Goal: Download file/media

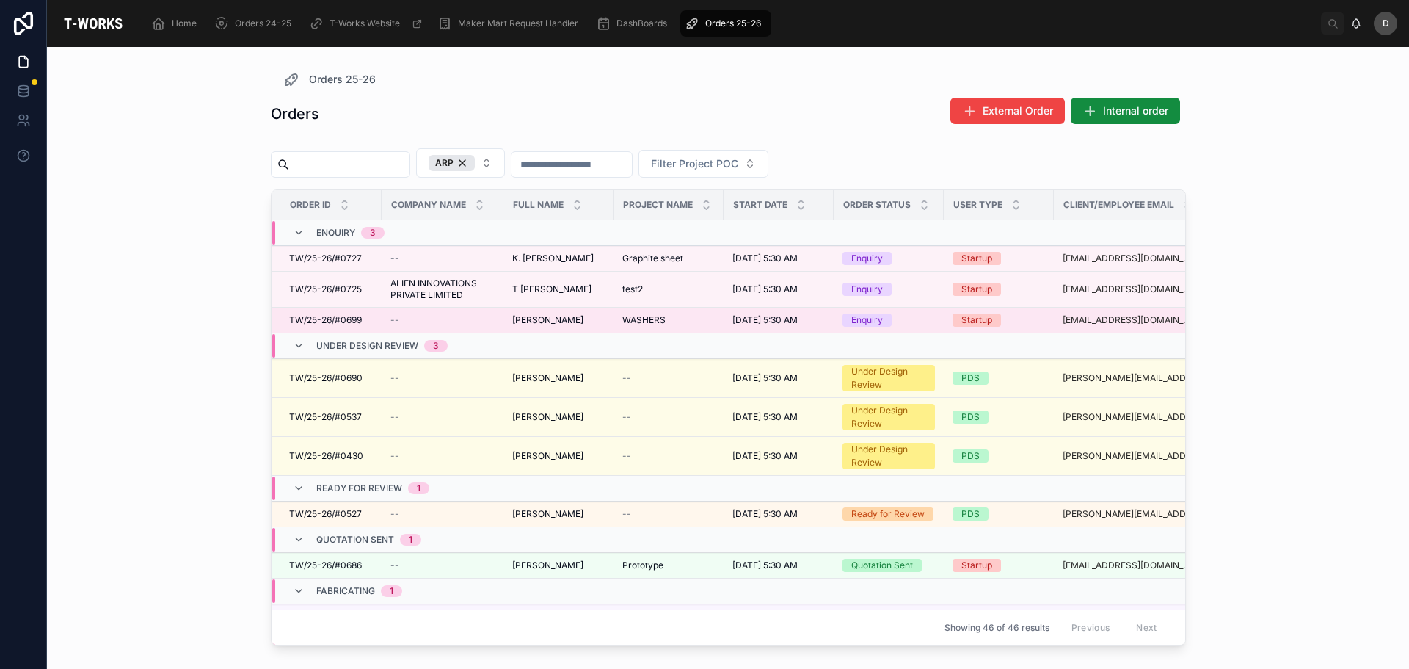
click at [643, 324] on span "WASHERS" at bounding box center [643, 320] width 43 height 12
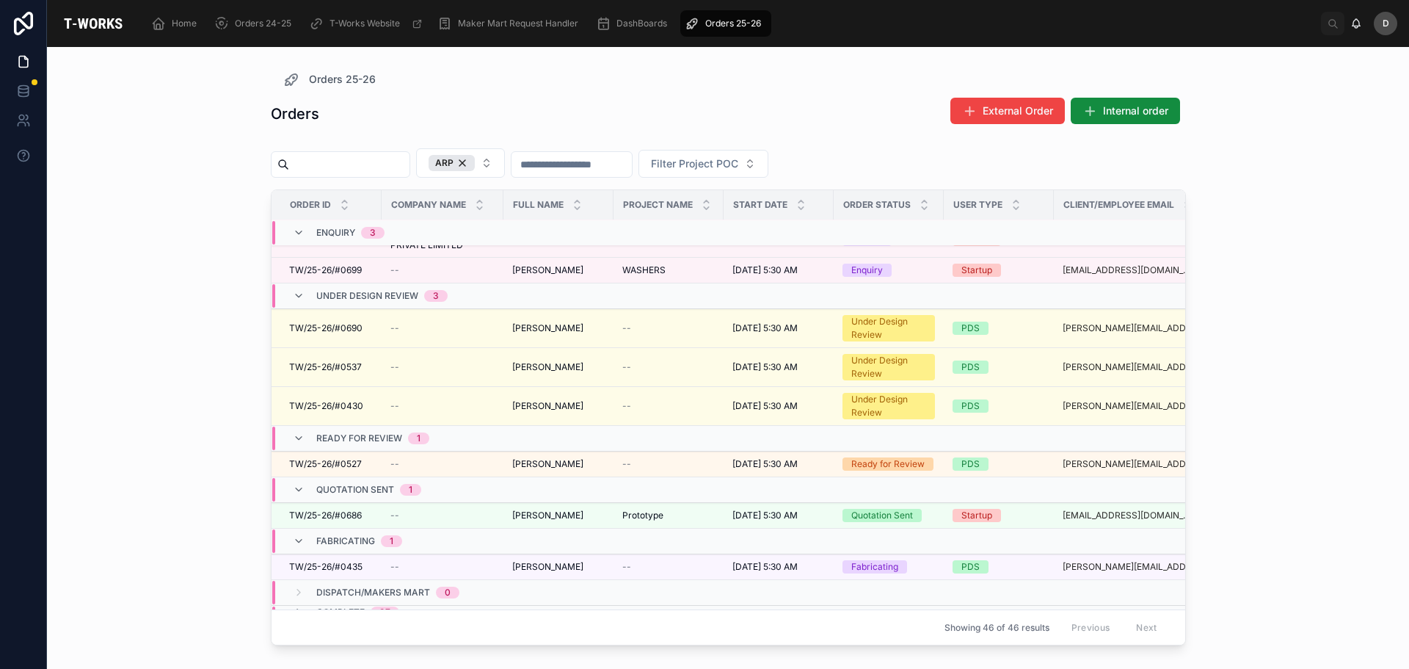
scroll to position [70, 0]
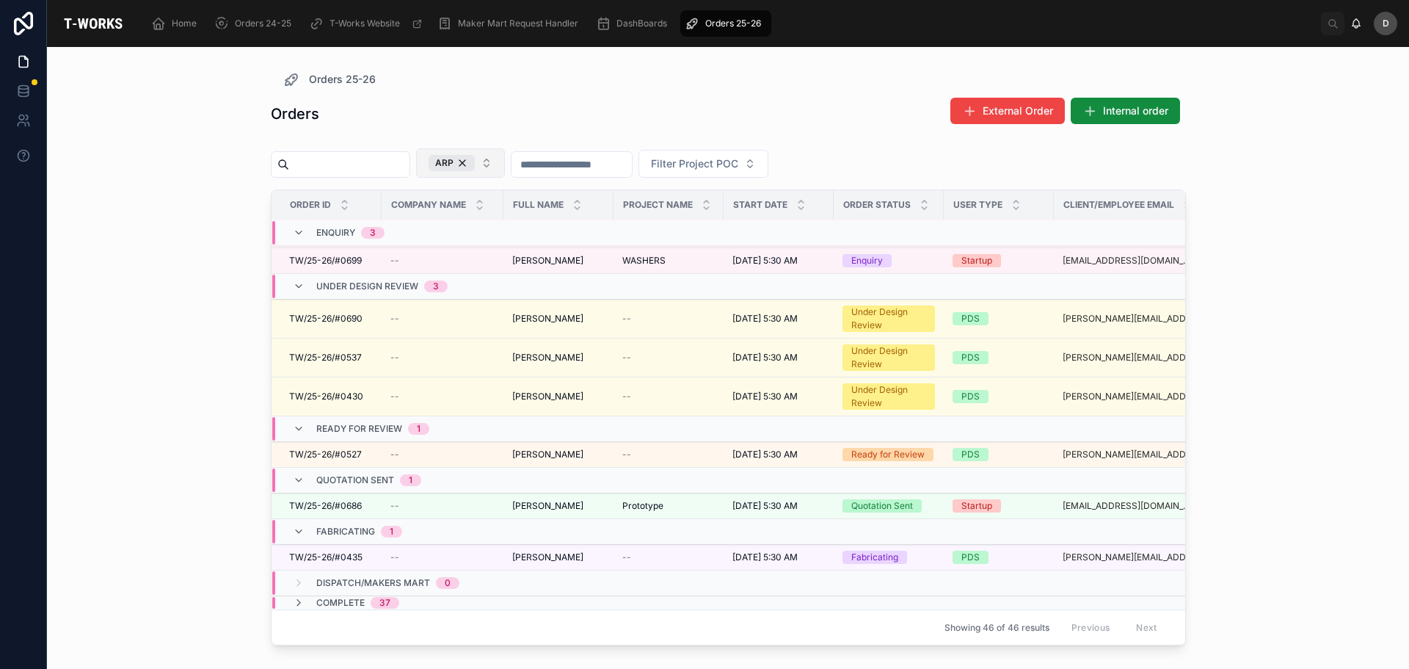
click at [505, 159] on button "ARP" at bounding box center [460, 162] width 89 height 29
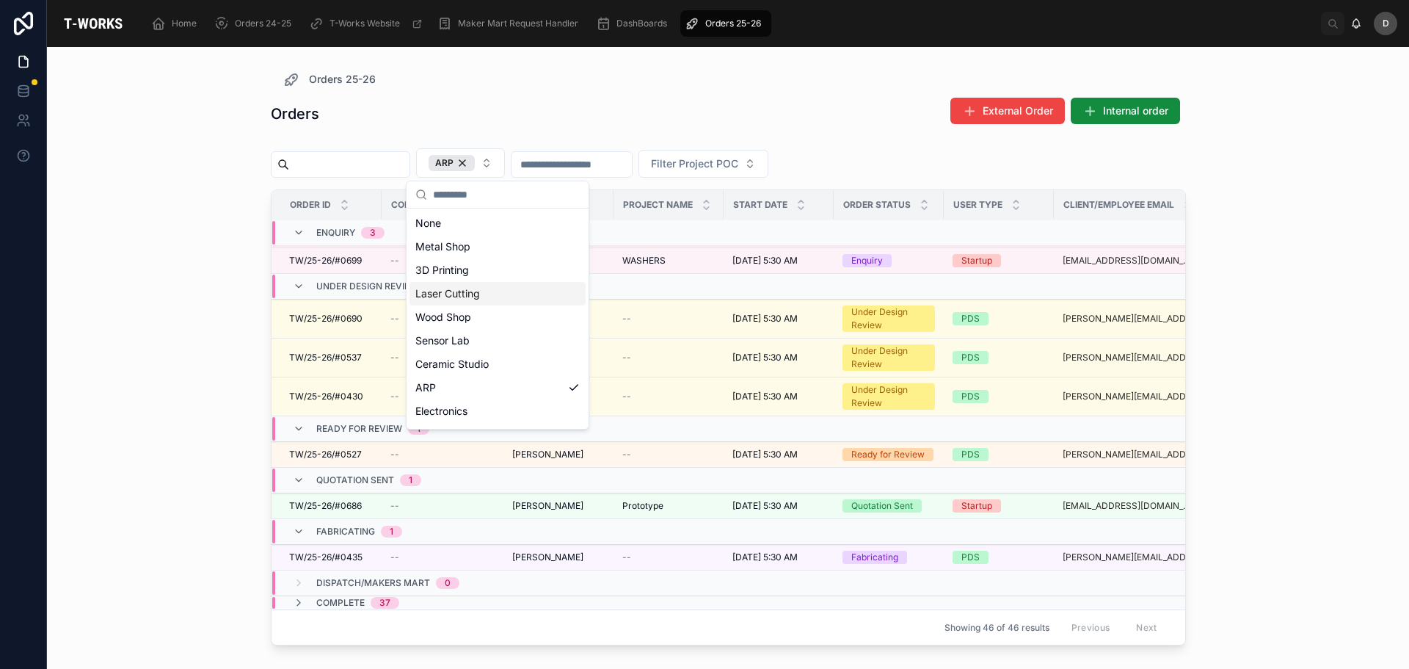
click at [465, 288] on div "Laser Cutting" at bounding box center [498, 293] width 176 height 23
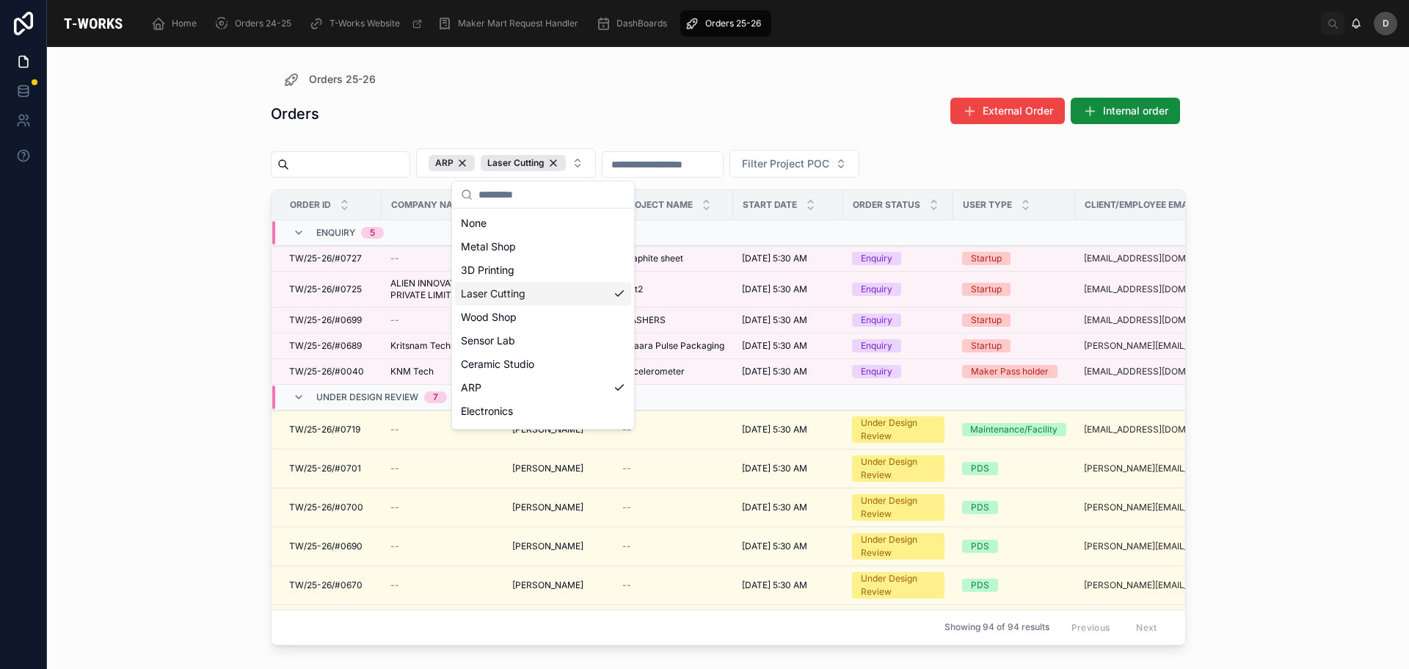
click at [752, 125] on div "Orders External Order Internal order" at bounding box center [728, 114] width 915 height 34
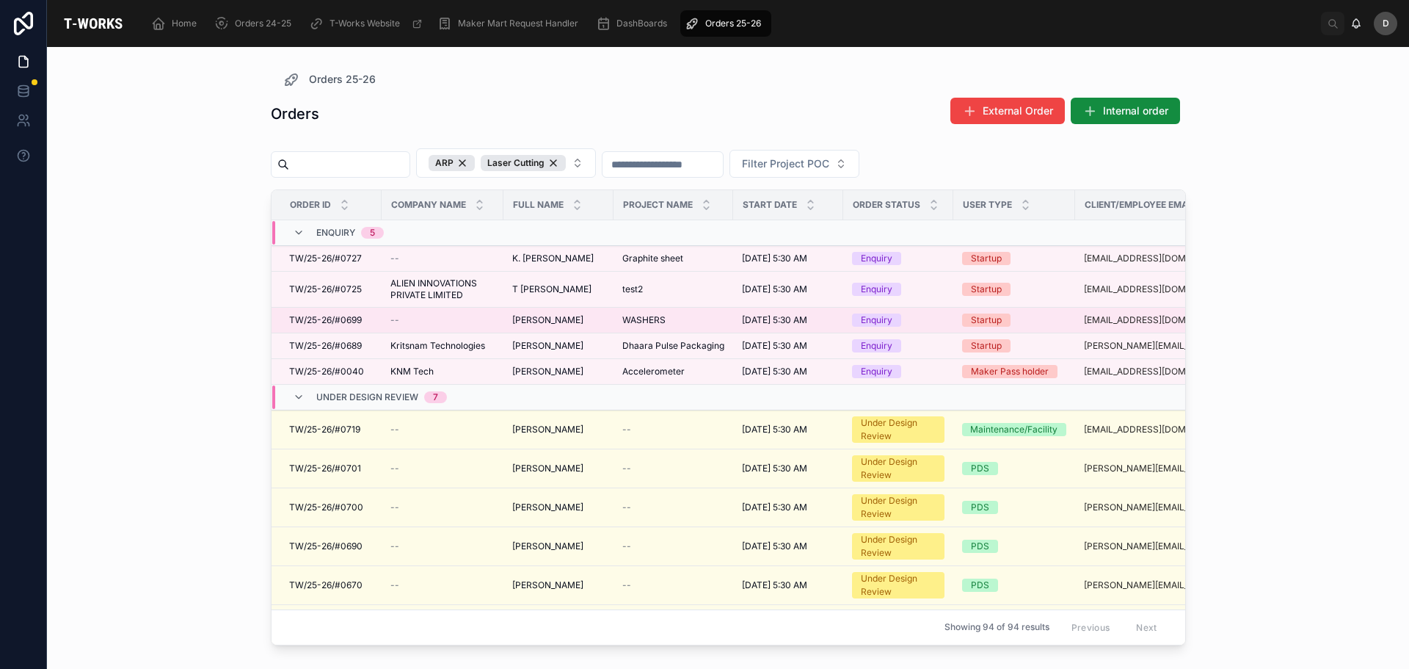
click at [653, 319] on span "WASHERS" at bounding box center [643, 320] width 43 height 12
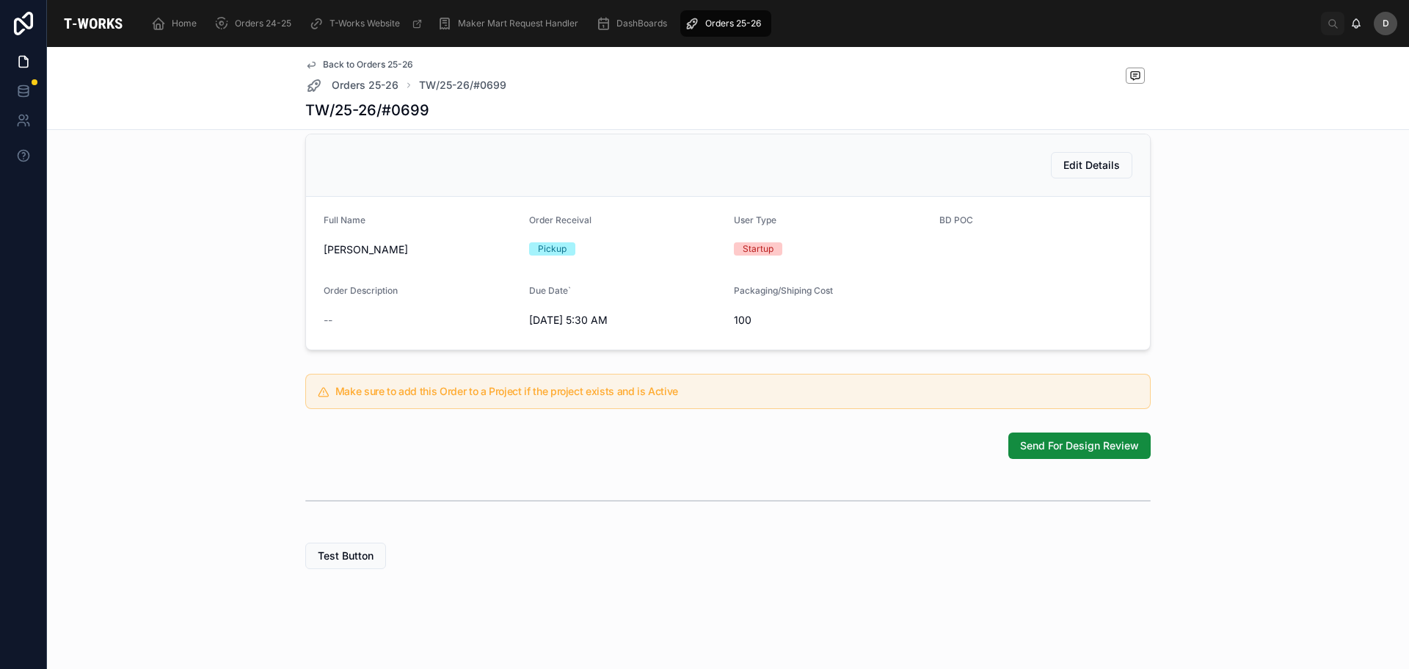
scroll to position [342, 0]
click at [1074, 437] on button "Send For Design Review" at bounding box center [1079, 445] width 142 height 26
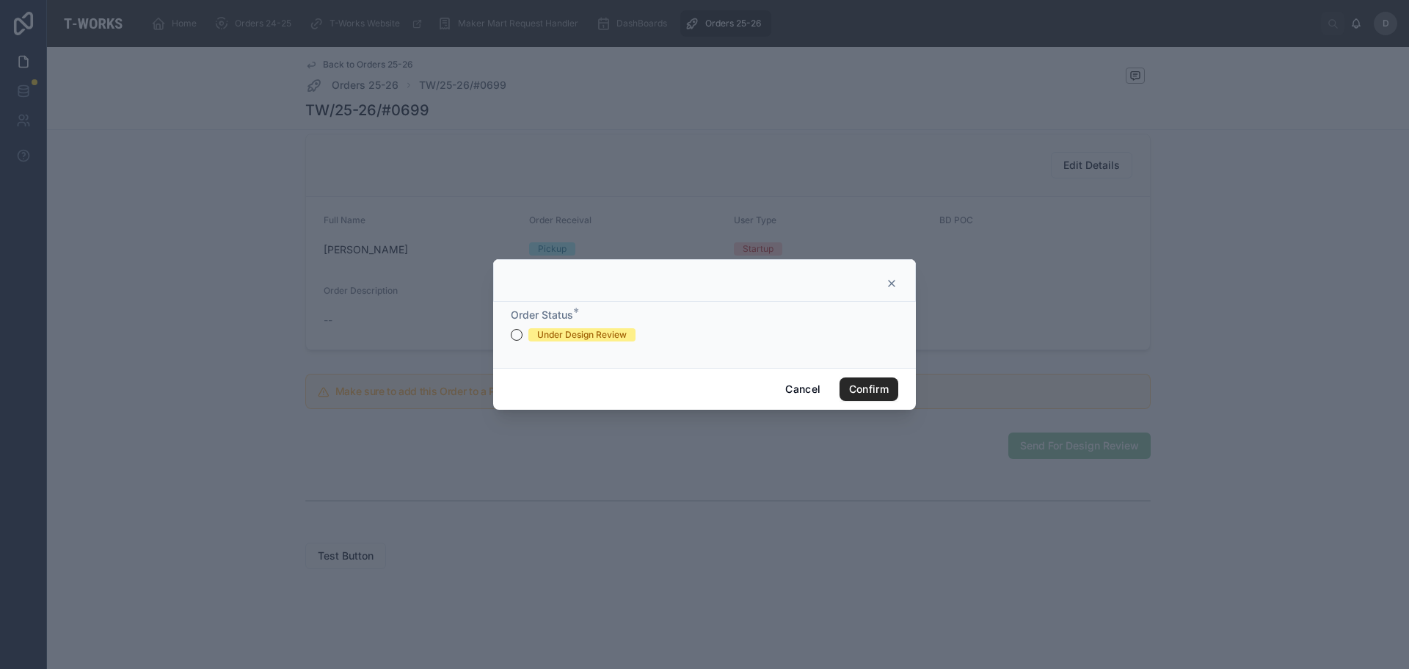
click at [531, 340] on span "Under Design Review" at bounding box center [581, 334] width 107 height 13
click at [523, 340] on button "Under Design Review" at bounding box center [517, 335] width 12 height 12
click at [900, 393] on div "Cancel Confirm" at bounding box center [704, 389] width 423 height 42
click at [873, 390] on button "Confirm" at bounding box center [869, 388] width 59 height 23
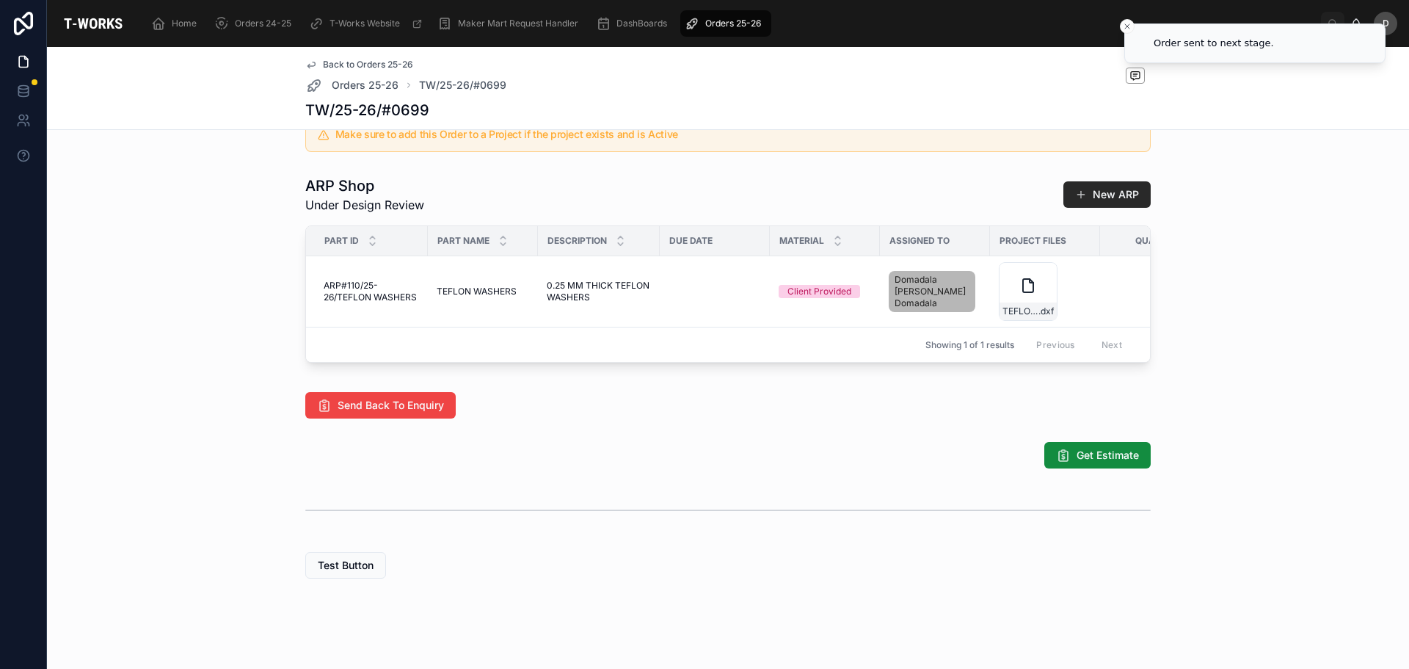
scroll to position [732, 0]
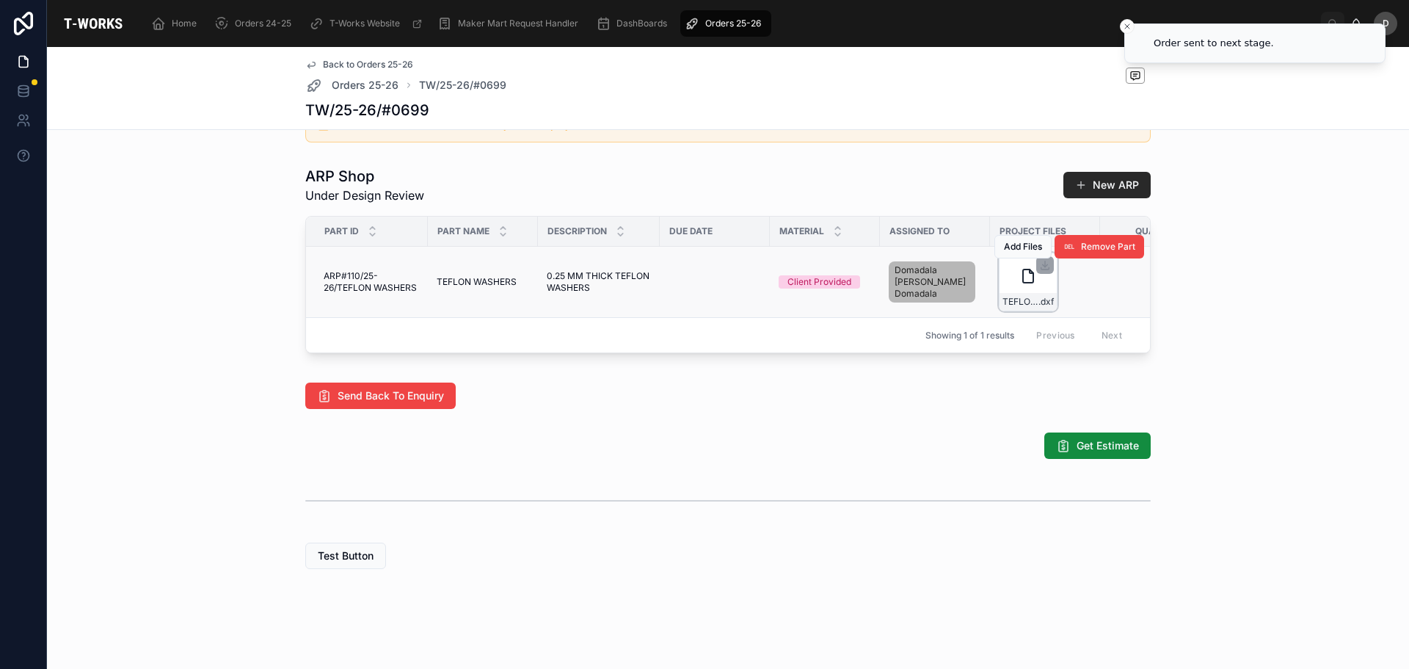
click at [1019, 296] on div "TEFLON_WASHERS .dxf" at bounding box center [1028, 281] width 59 height 59
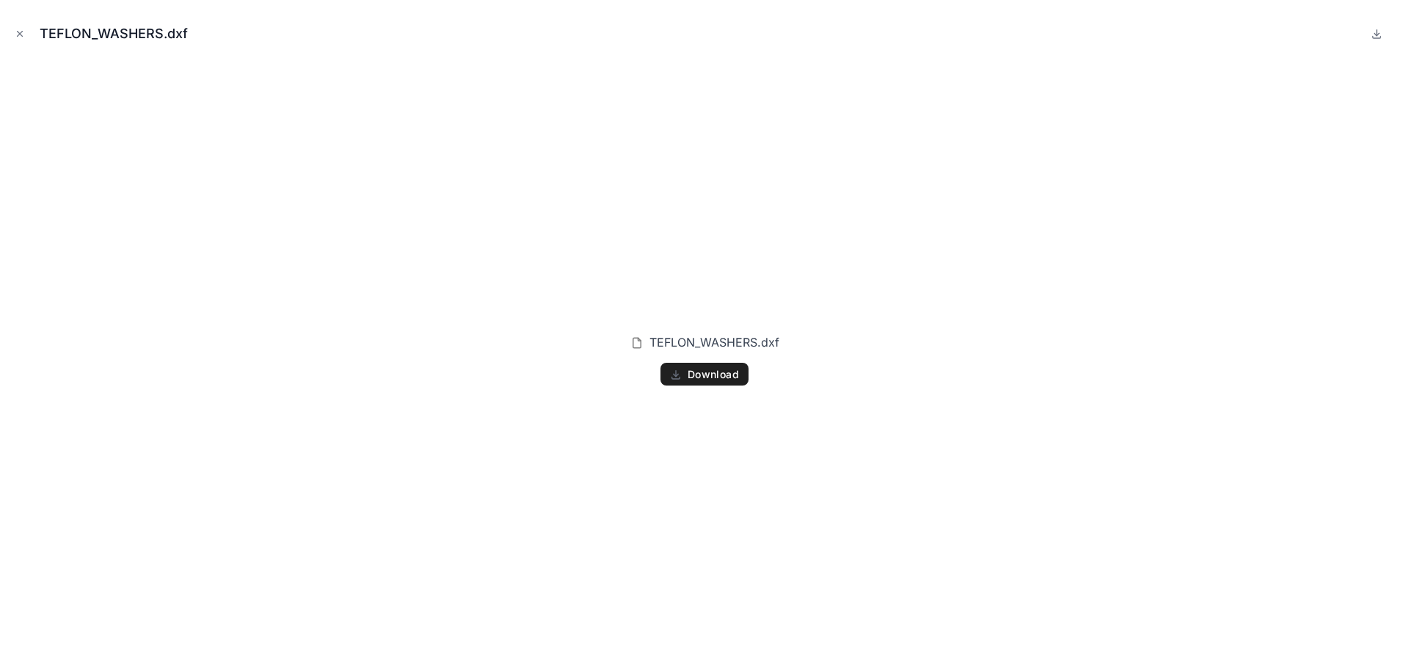
click at [697, 375] on span "Download" at bounding box center [713, 374] width 51 height 13
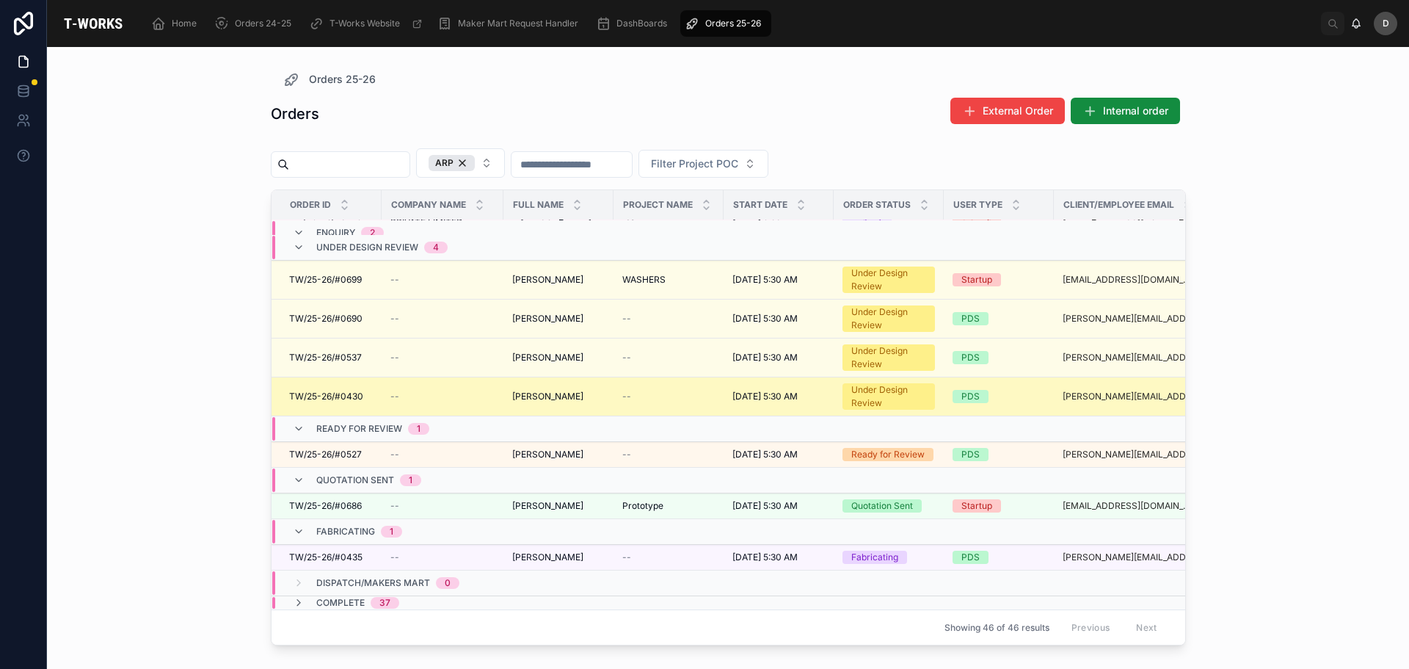
scroll to position [84, 0]
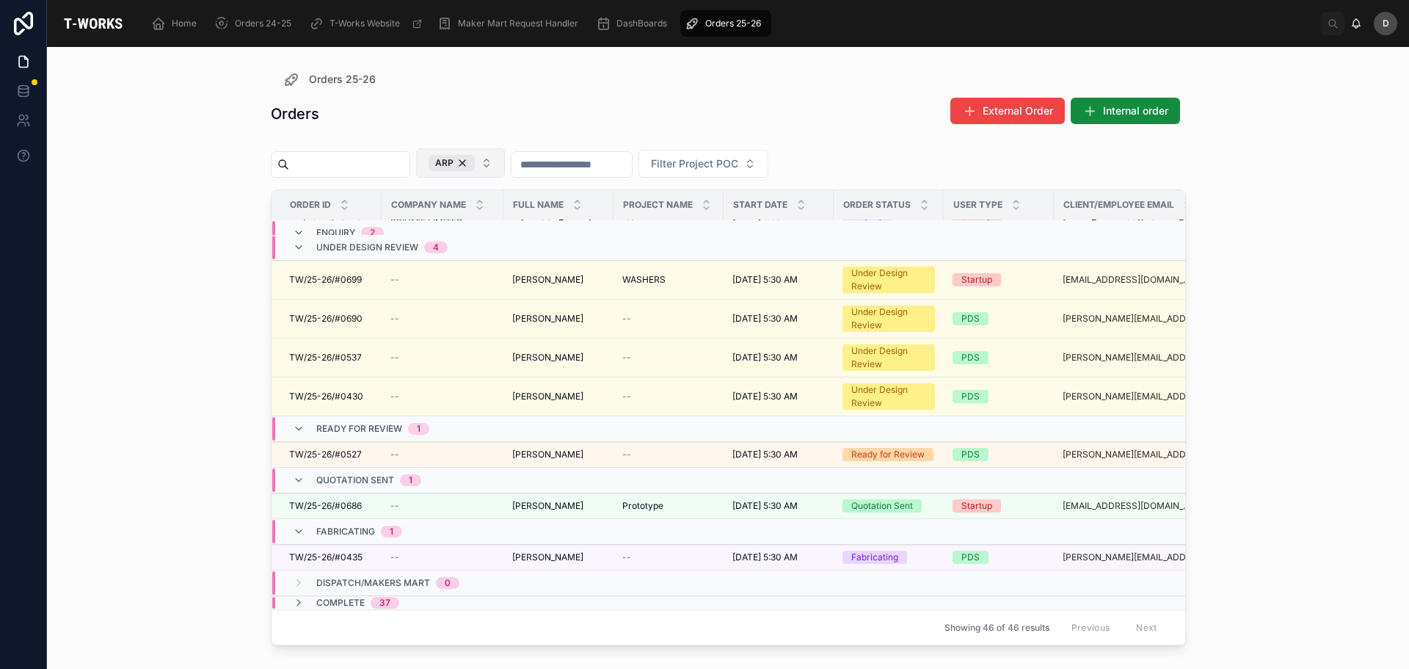
click at [505, 156] on button "ARP" at bounding box center [460, 162] width 89 height 29
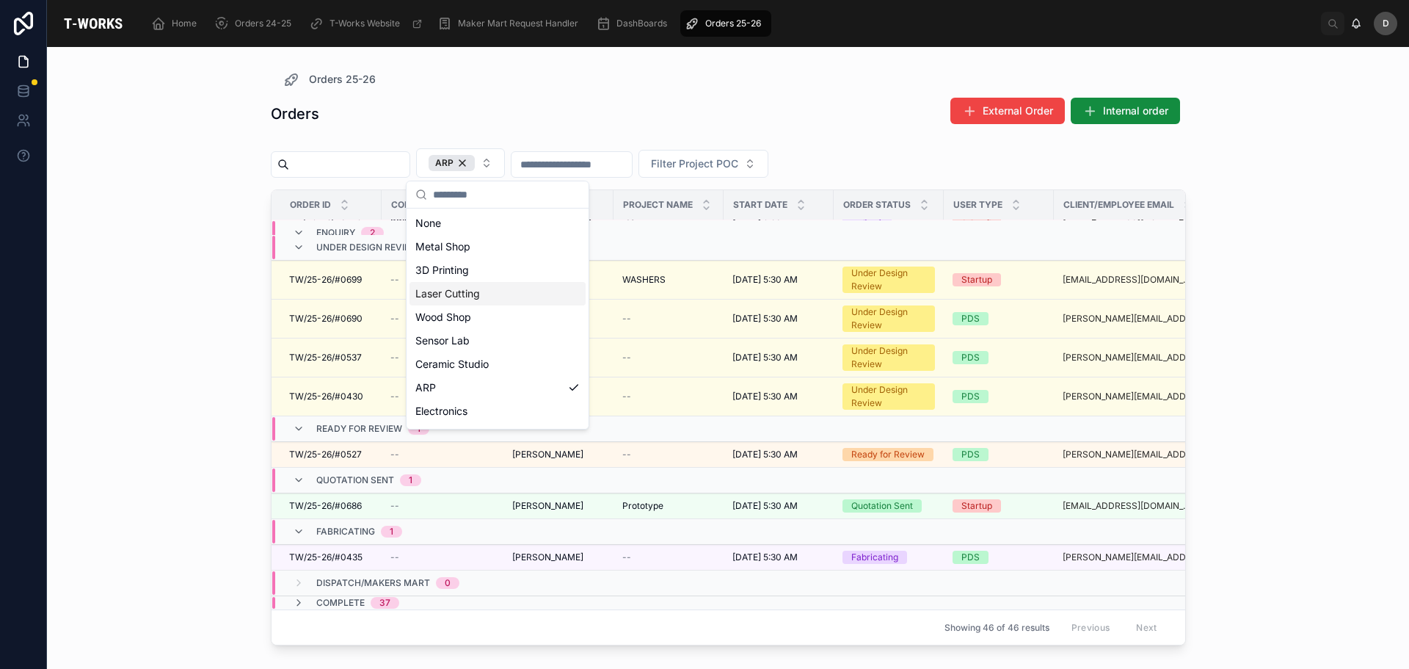
click at [469, 296] on div "Laser Cutting" at bounding box center [498, 293] width 176 height 23
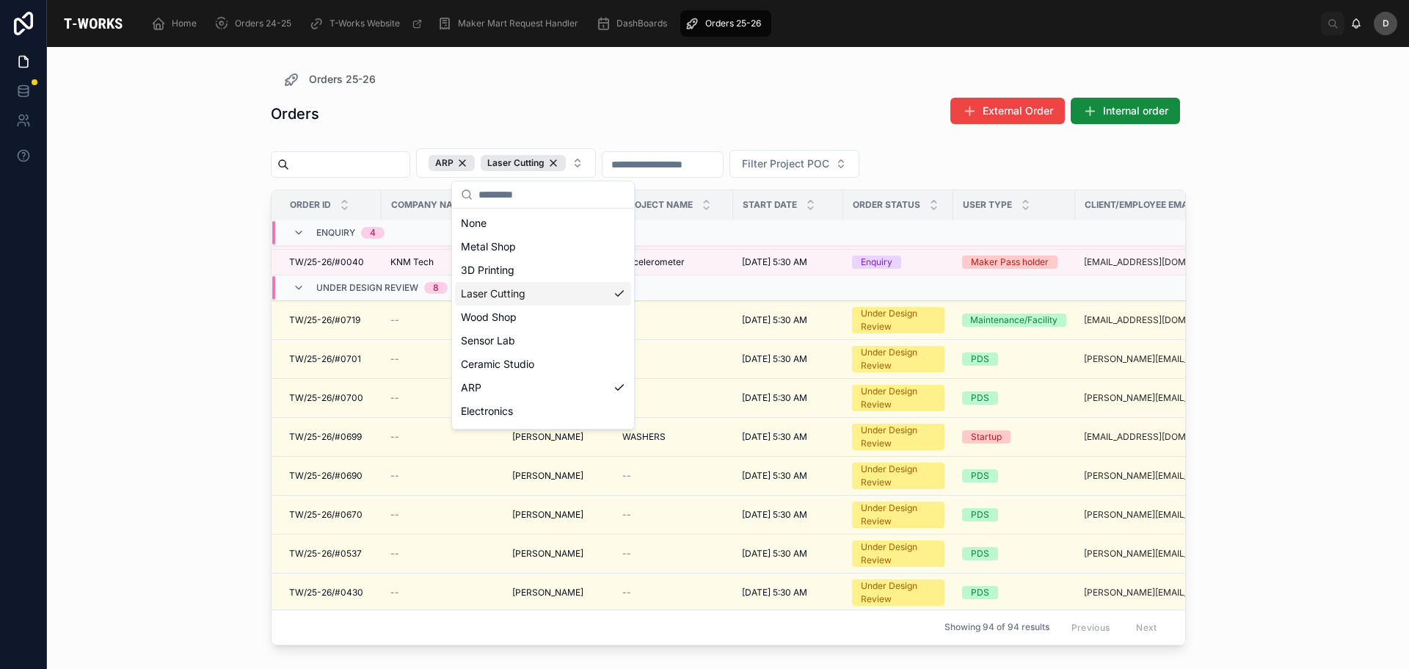
click at [672, 120] on div "Orders External Order Internal order" at bounding box center [728, 114] width 915 height 34
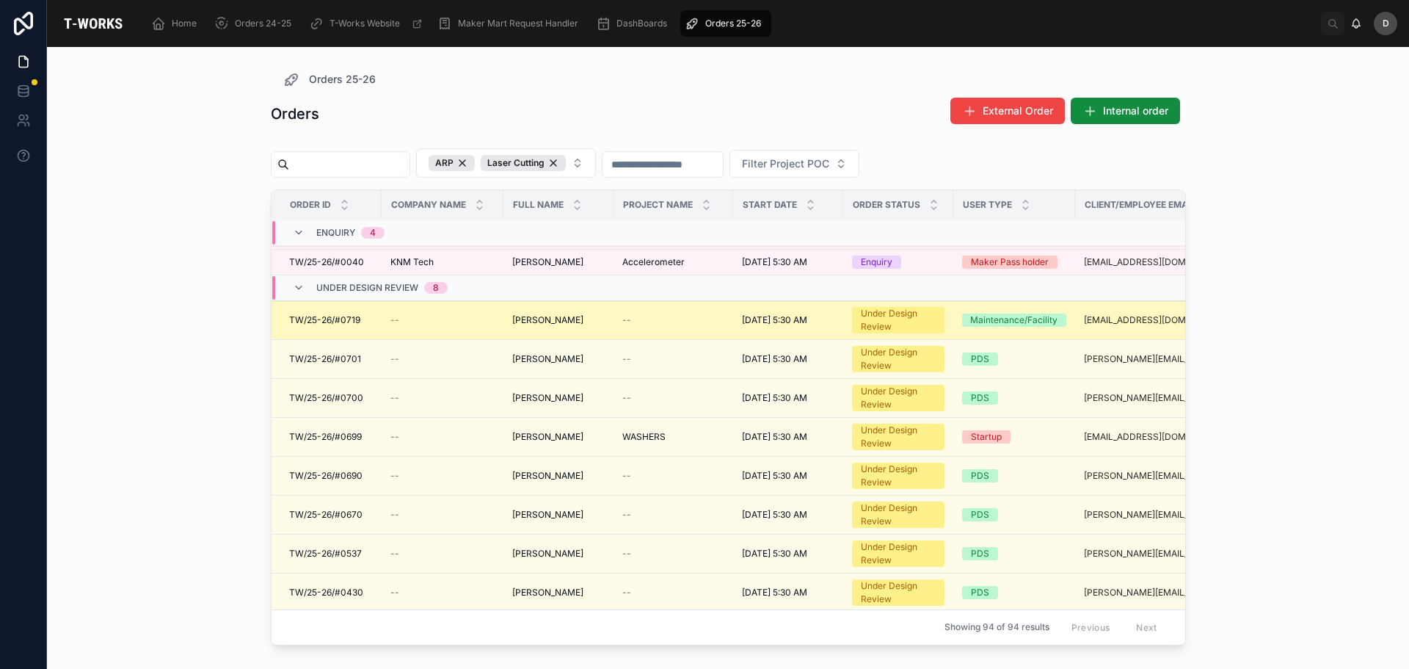
click at [544, 318] on span "[PERSON_NAME]" at bounding box center [547, 320] width 71 height 12
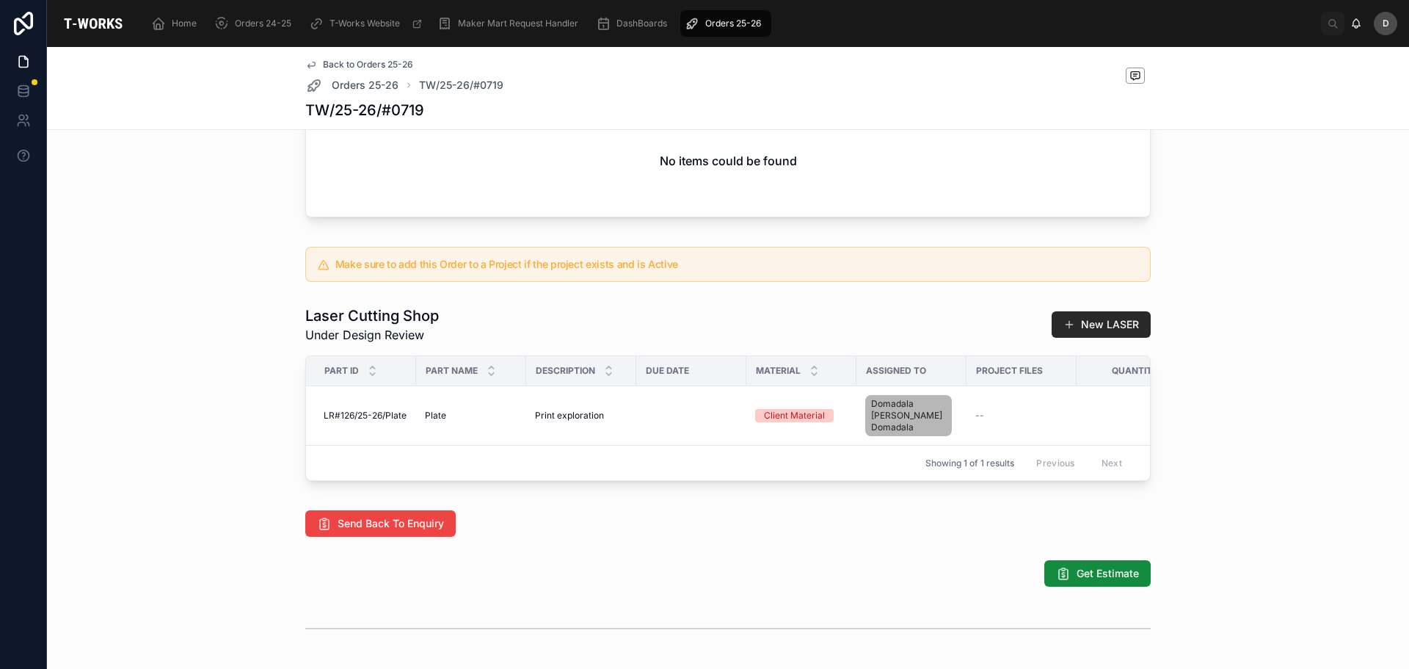
scroll to position [553, 0]
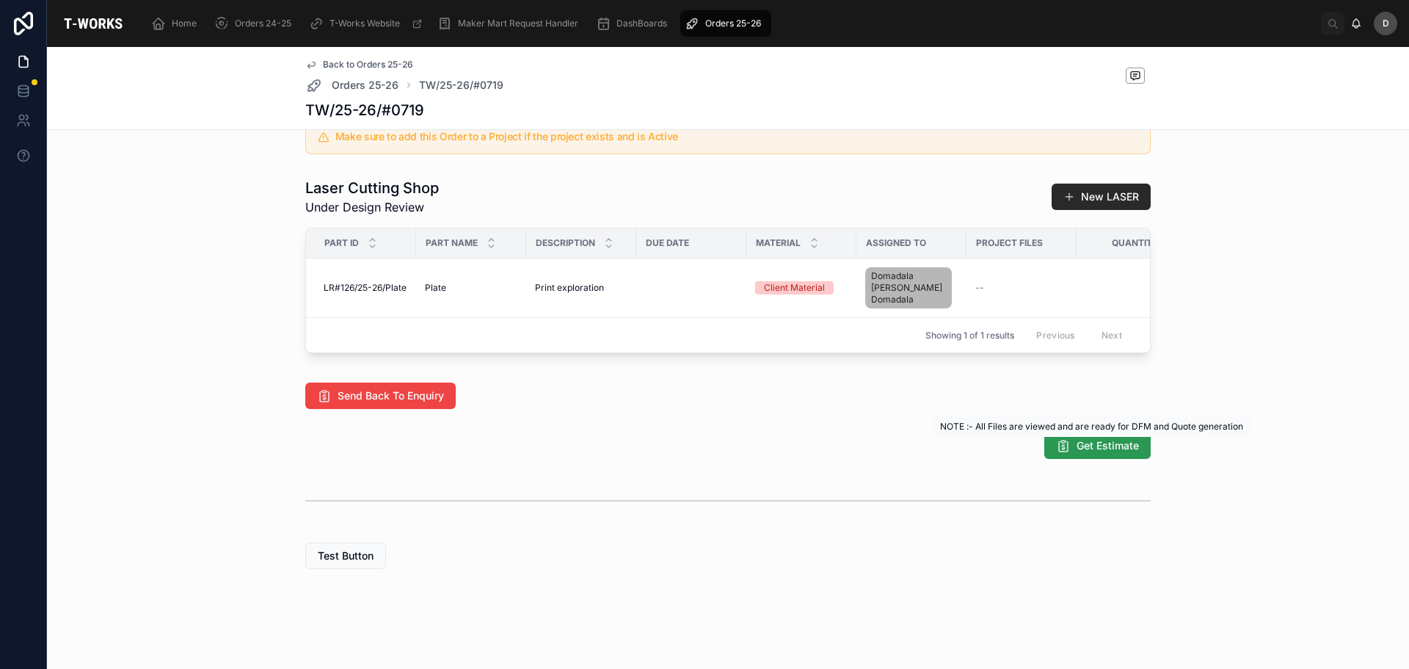
click at [1102, 450] on span "Get Estimate" at bounding box center [1108, 445] width 62 height 15
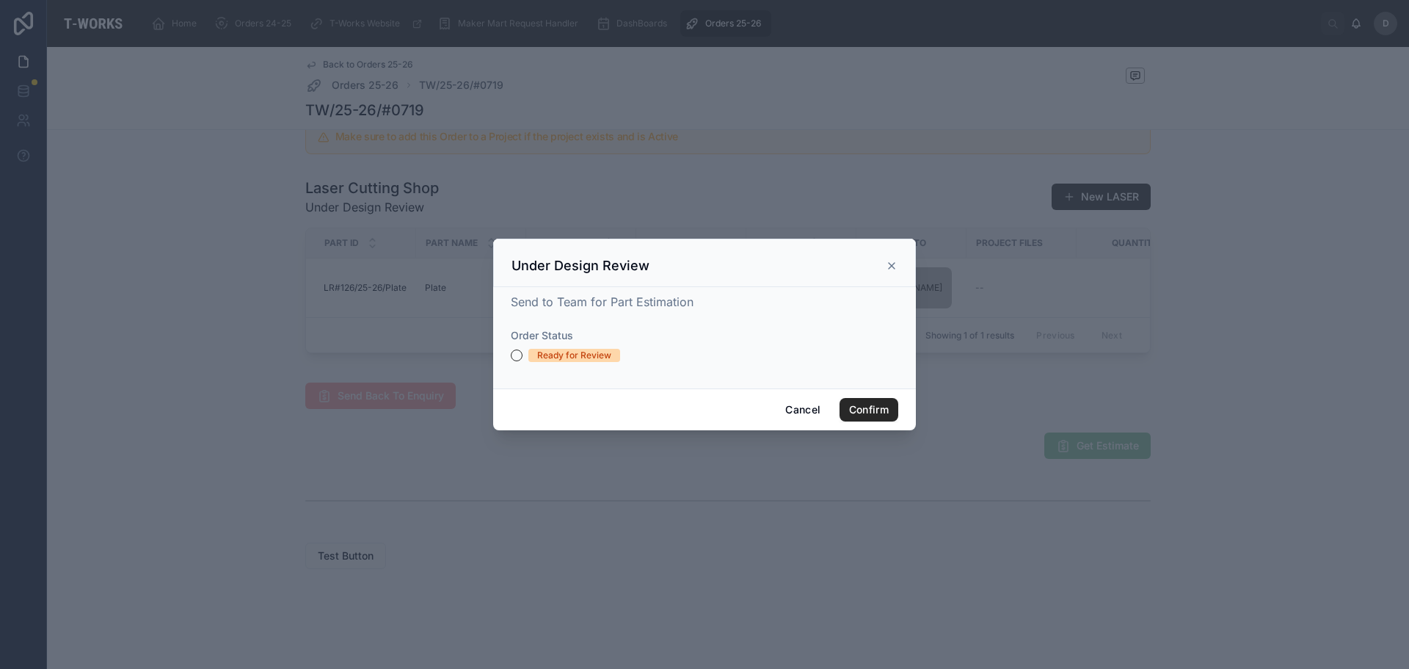
click at [560, 362] on div "Ready for Review" at bounding box center [574, 355] width 74 height 13
click at [523, 361] on button "Ready for Review" at bounding box center [517, 355] width 12 height 12
click at [893, 412] on button "Confirm" at bounding box center [869, 409] width 59 height 23
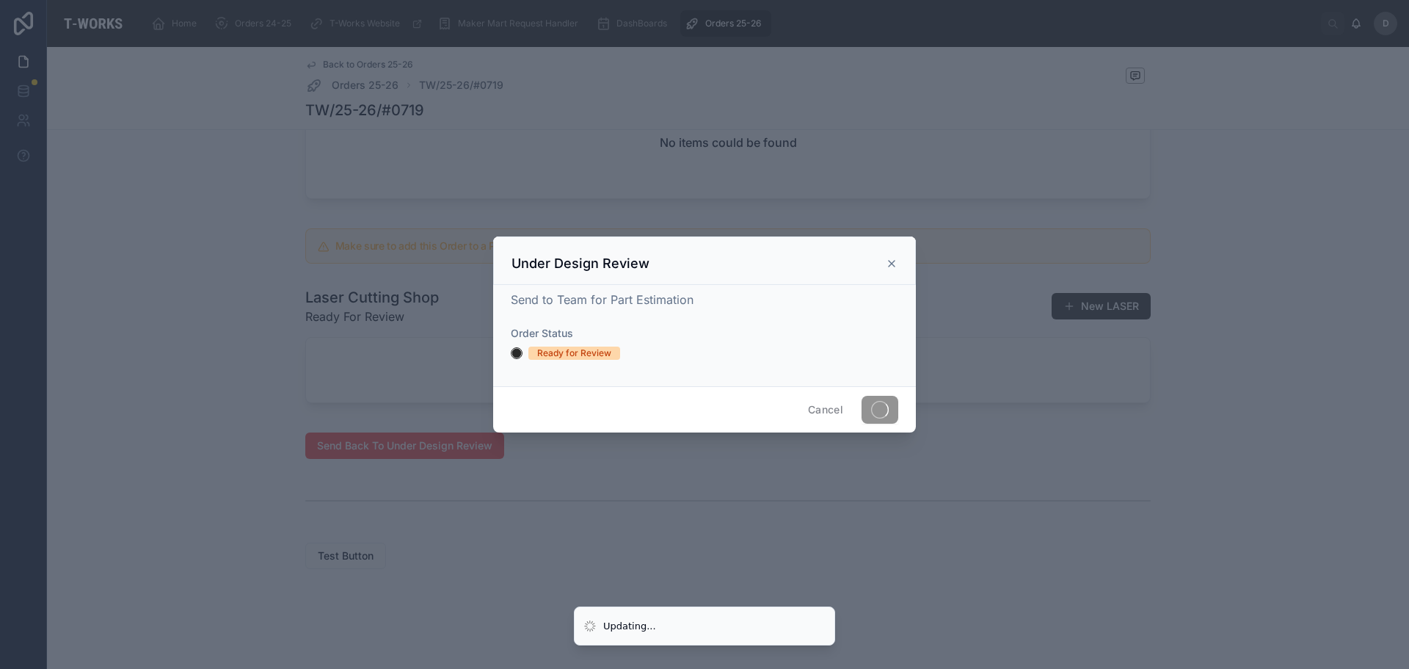
scroll to position [481, 0]
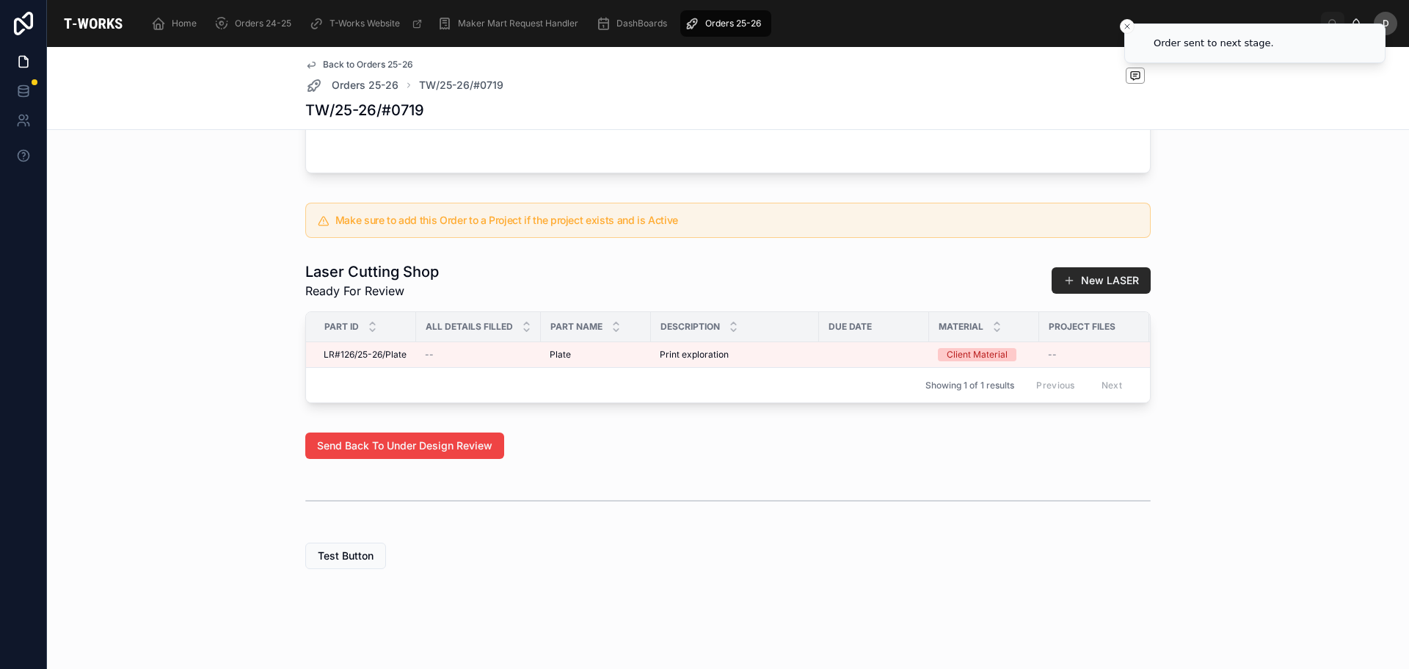
click at [1184, 495] on div at bounding box center [728, 500] width 1350 height 48
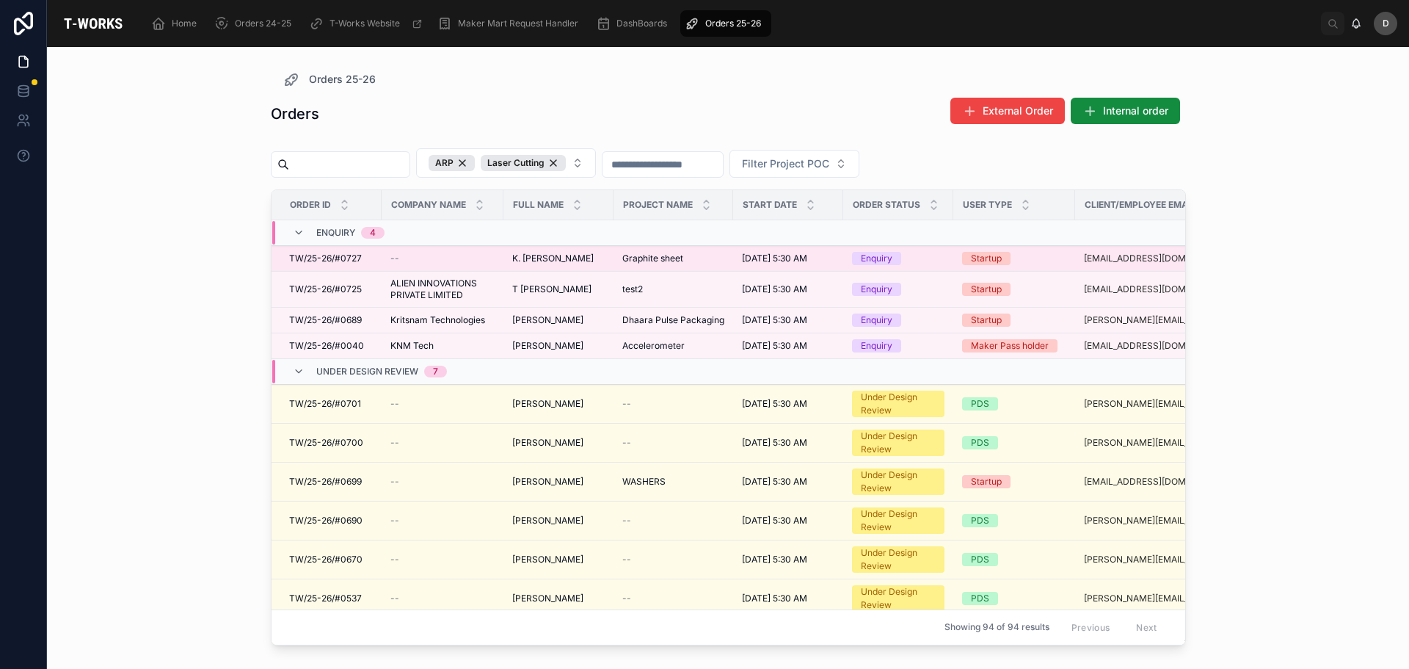
click at [658, 263] on span "Graphite sheet" at bounding box center [652, 258] width 61 height 12
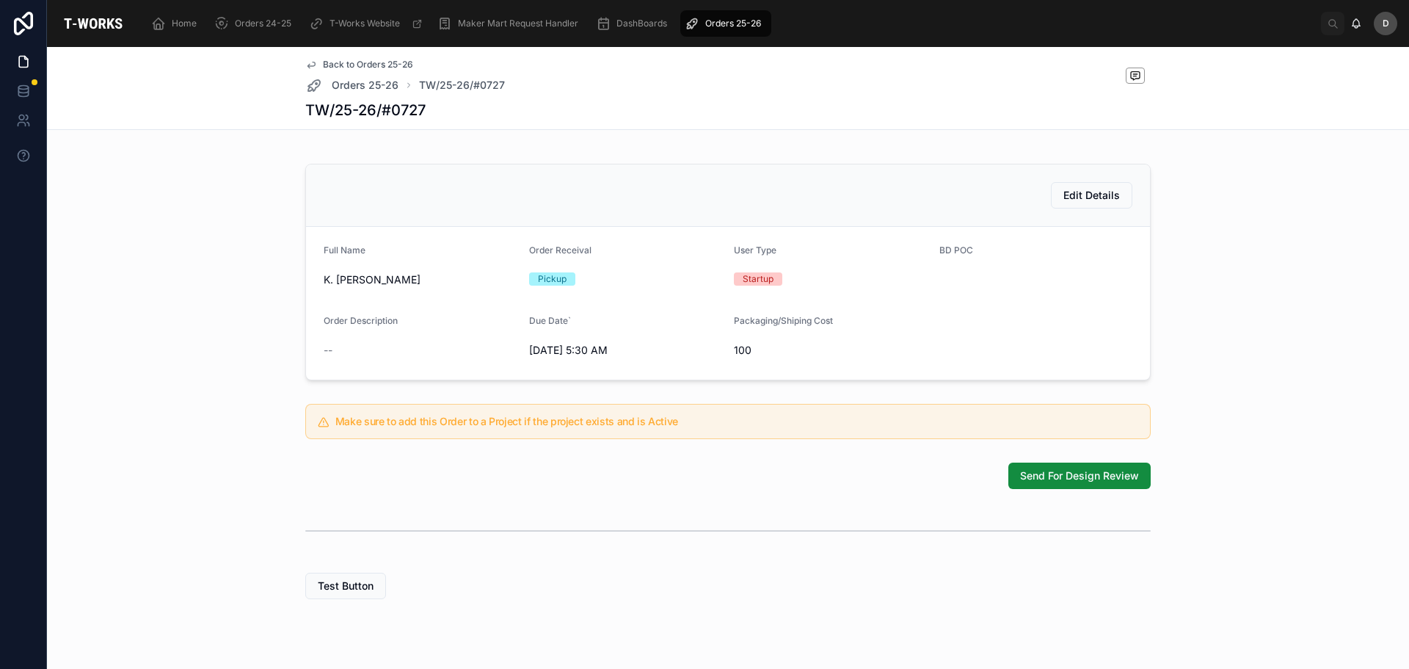
scroll to position [330, 0]
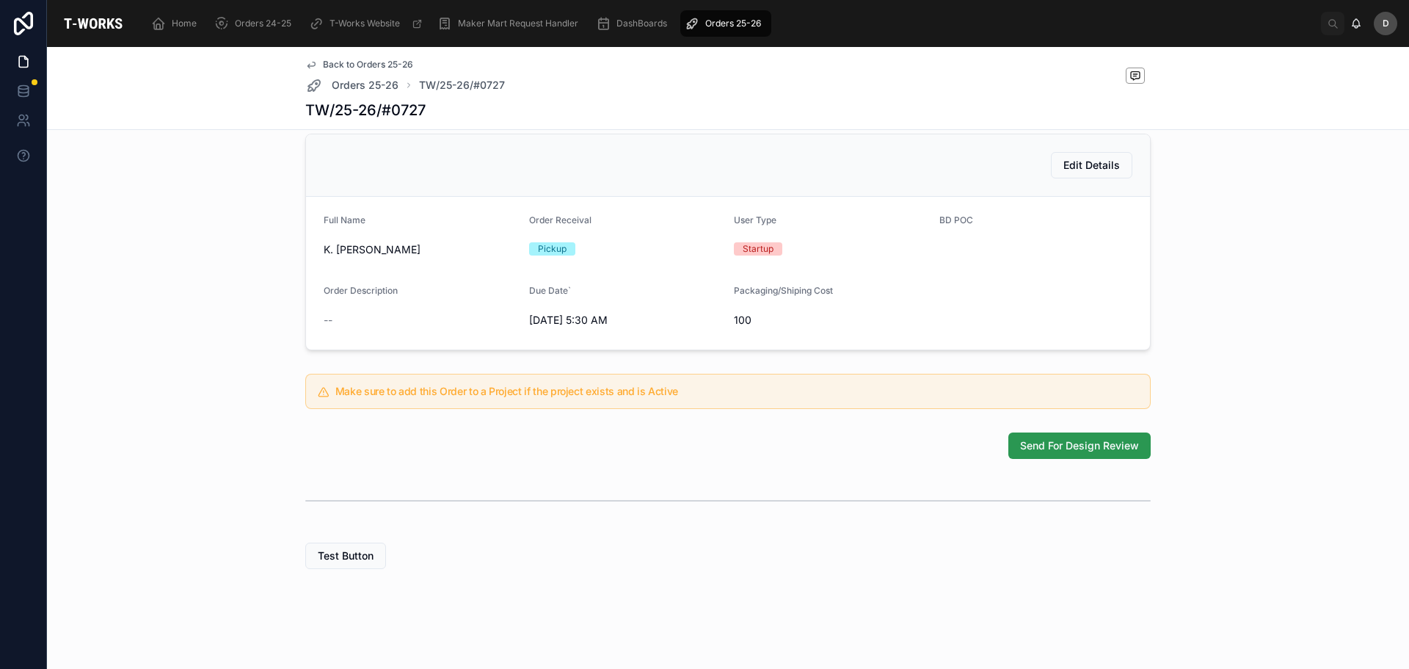
click at [1111, 454] on button "Send For Design Review" at bounding box center [1079, 445] width 142 height 26
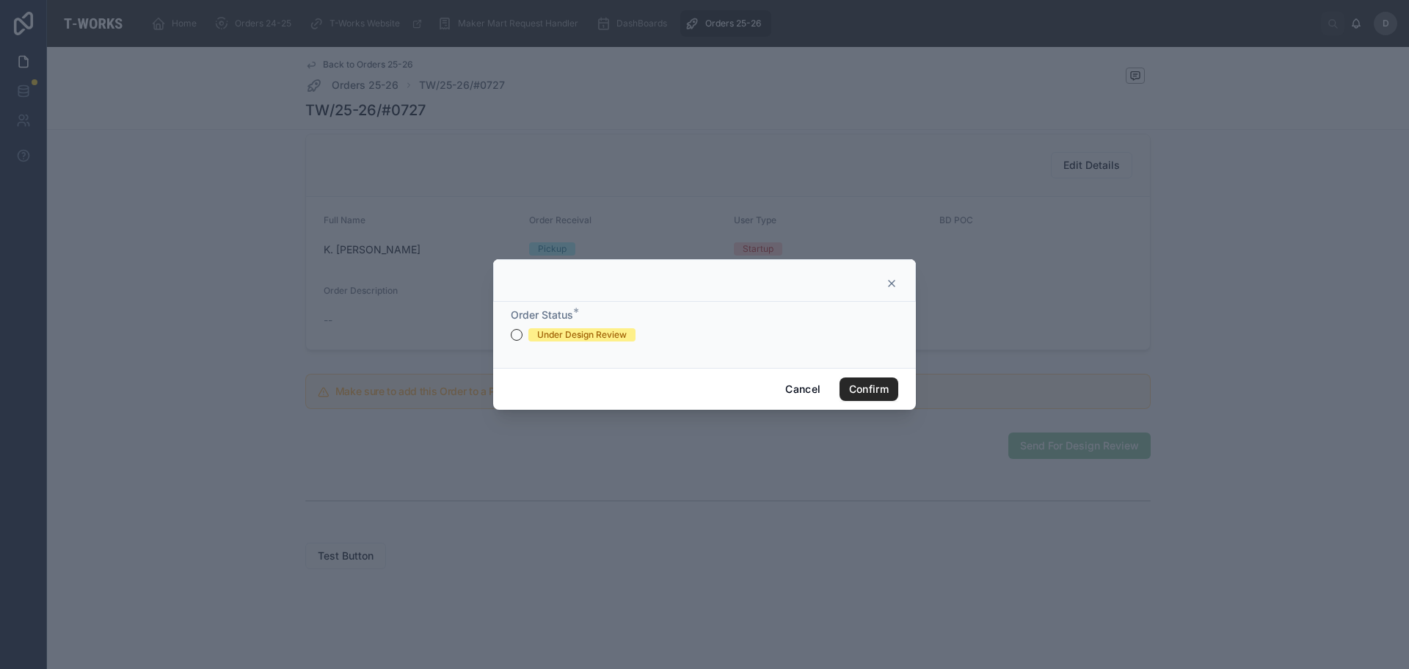
click at [556, 338] on div "Under Design Review" at bounding box center [582, 334] width 90 height 13
click at [523, 338] on button "Under Design Review" at bounding box center [517, 335] width 12 height 12
click at [871, 397] on button "Confirm" at bounding box center [869, 388] width 59 height 23
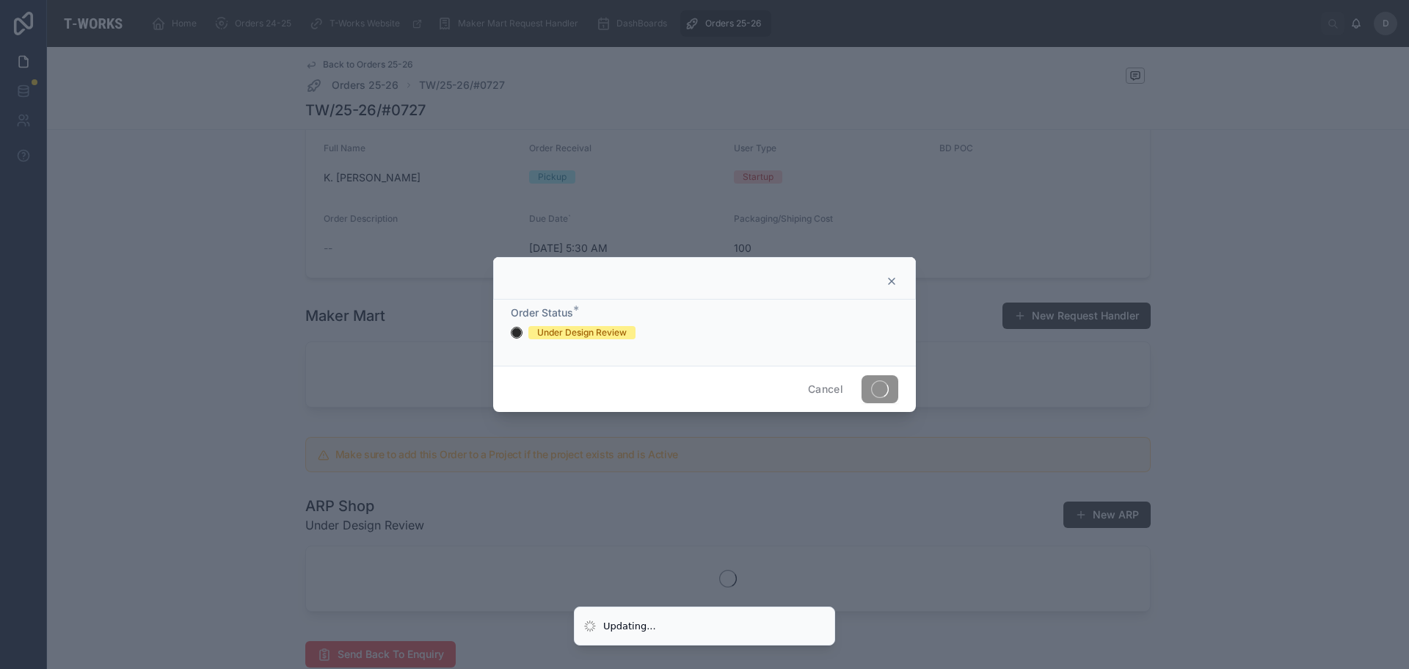
scroll to position [280, 0]
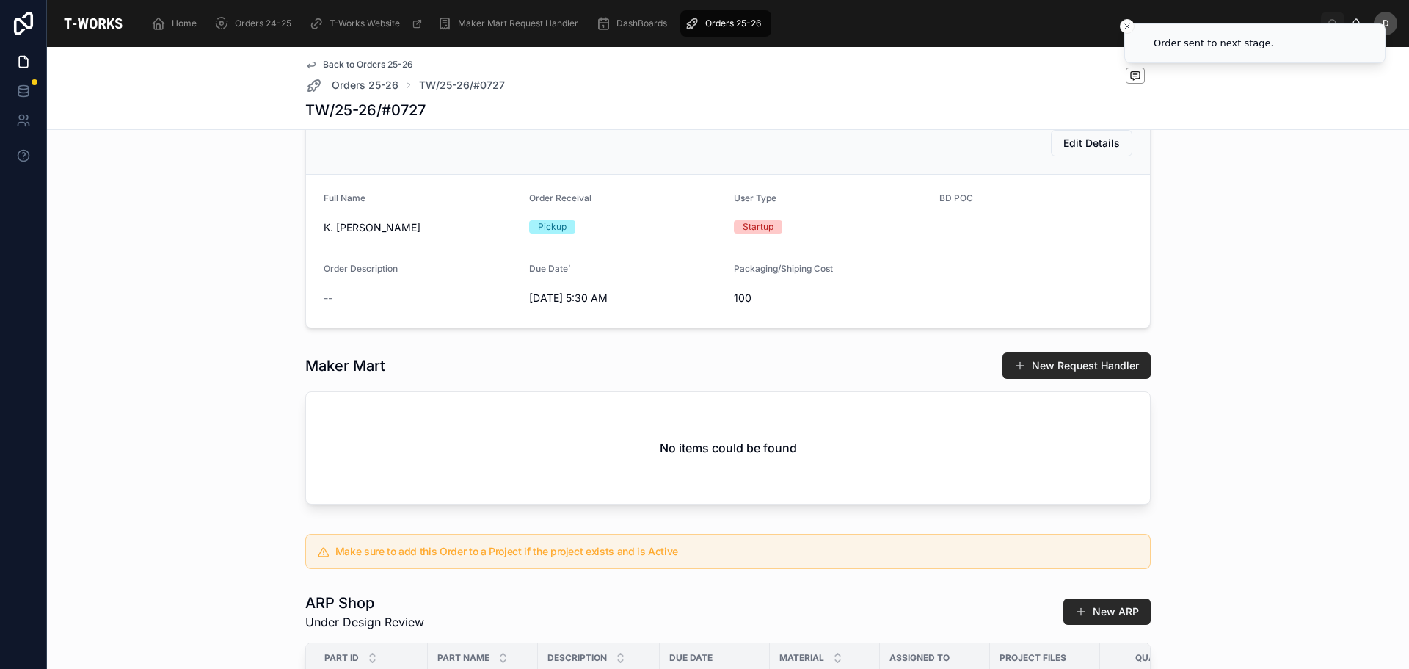
click at [1171, 465] on div "Maker Mart New Request Handler No items could be found" at bounding box center [728, 431] width 1350 height 170
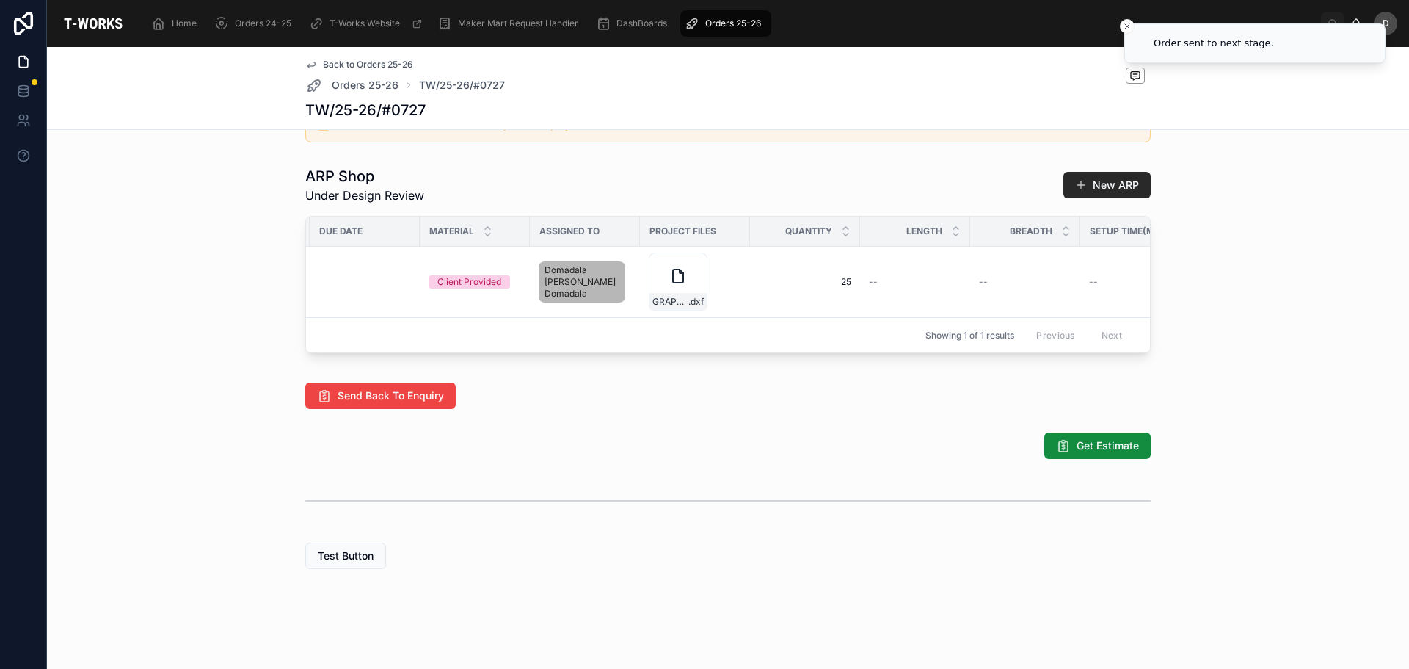
scroll to position [0, 466]
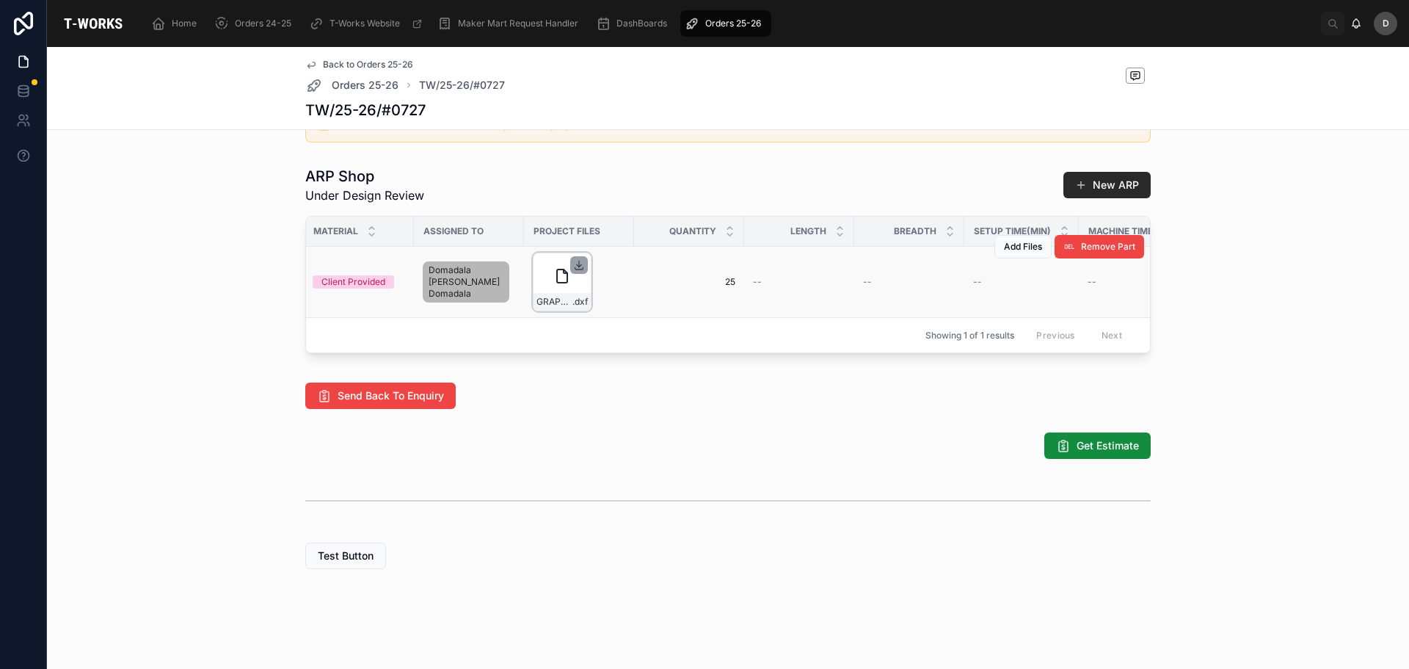
click at [573, 271] on icon at bounding box center [579, 265] width 12 height 12
click at [545, 292] on div "GRAPHITE-SHEET-700-RU-033-0000257 .dxf" at bounding box center [562, 281] width 59 height 59
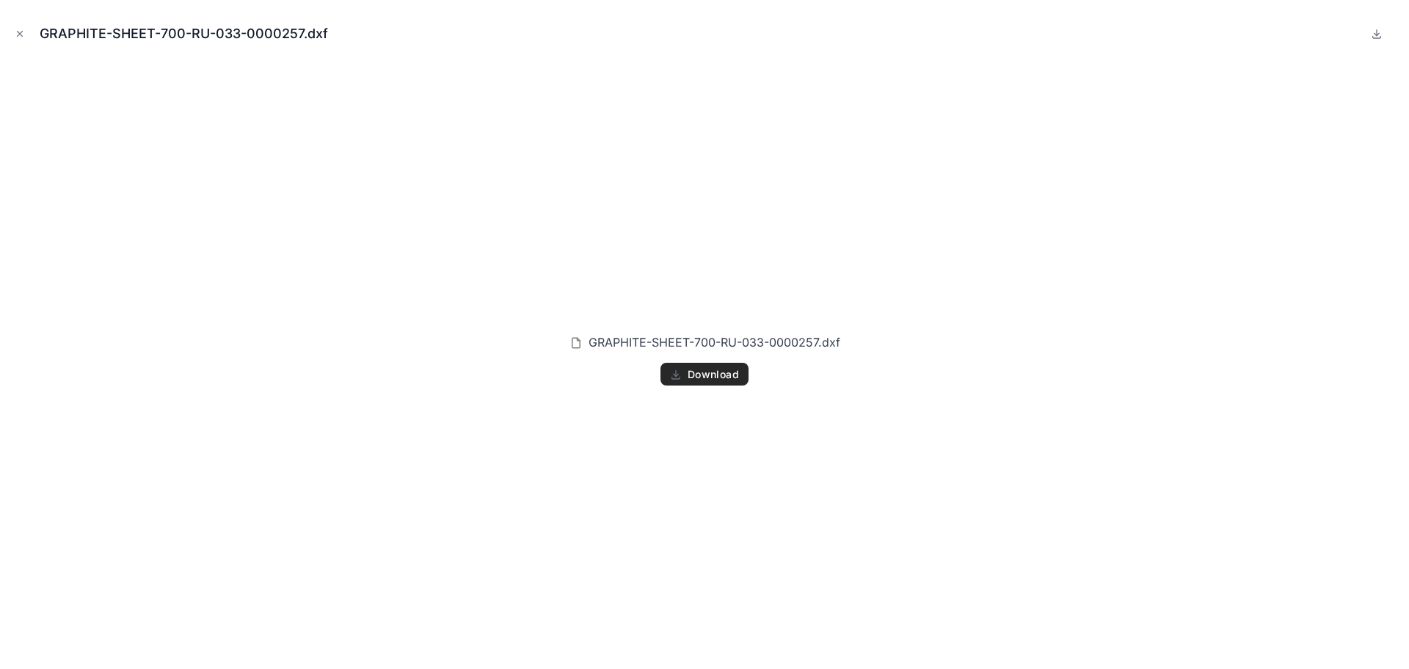
drag, startPoint x: 5, startPoint y: 23, endPoint x: 15, endPoint y: 22, distance: 10.4
click at [14, 22] on div "GRAPHITE-SHEET-700-RU-033-0000257.dxf GRAPHITE-SHEET-700-RU-033-0000257.dxf Dow…" at bounding box center [704, 334] width 1409 height 669
click at [18, 28] on button "Close modal" at bounding box center [20, 34] width 16 height 16
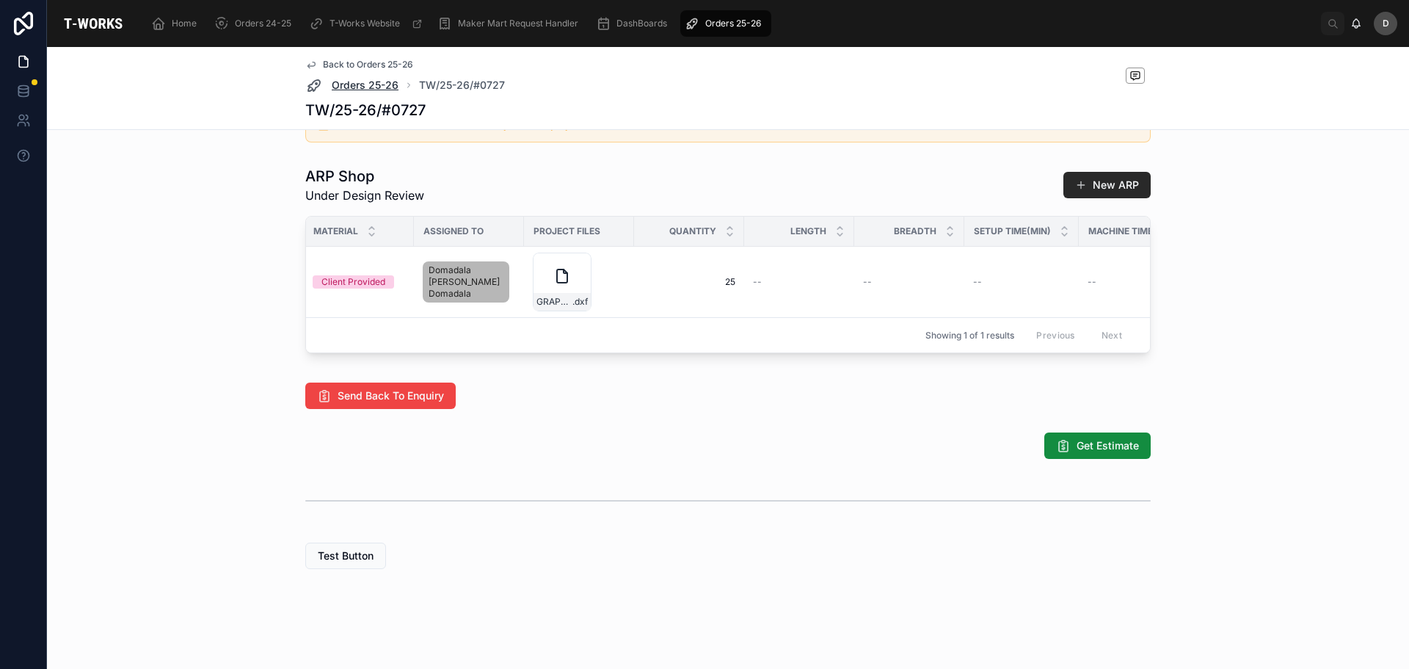
click at [363, 90] on span "Orders 25-26" at bounding box center [365, 85] width 67 height 15
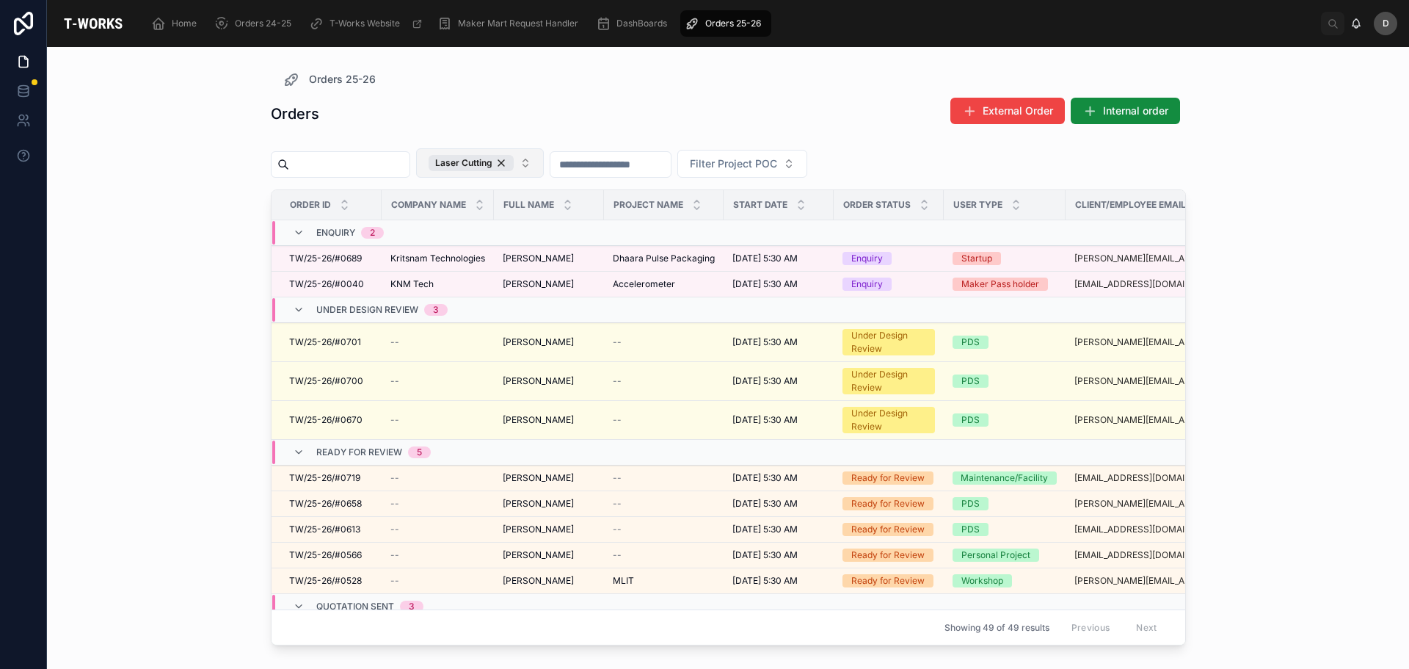
click at [544, 162] on button "Laser Cutting" at bounding box center [480, 162] width 128 height 29
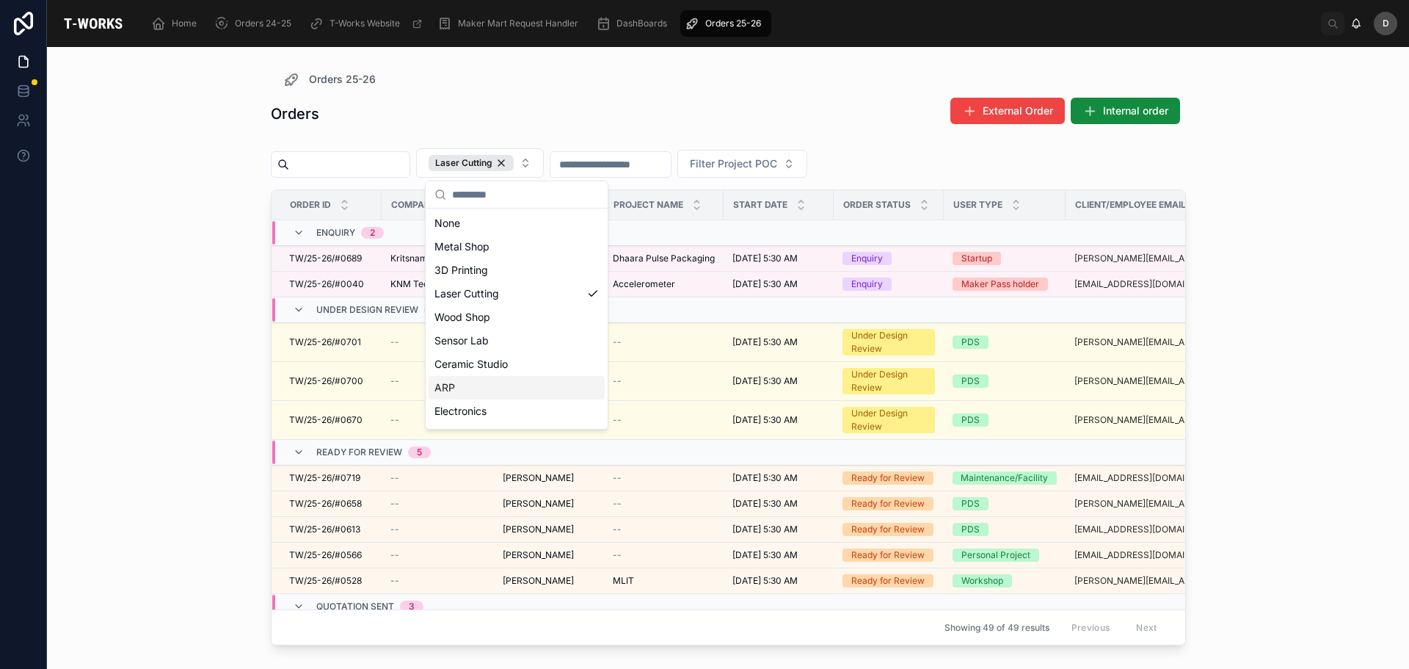
click at [500, 396] on div "ARP" at bounding box center [517, 387] width 176 height 23
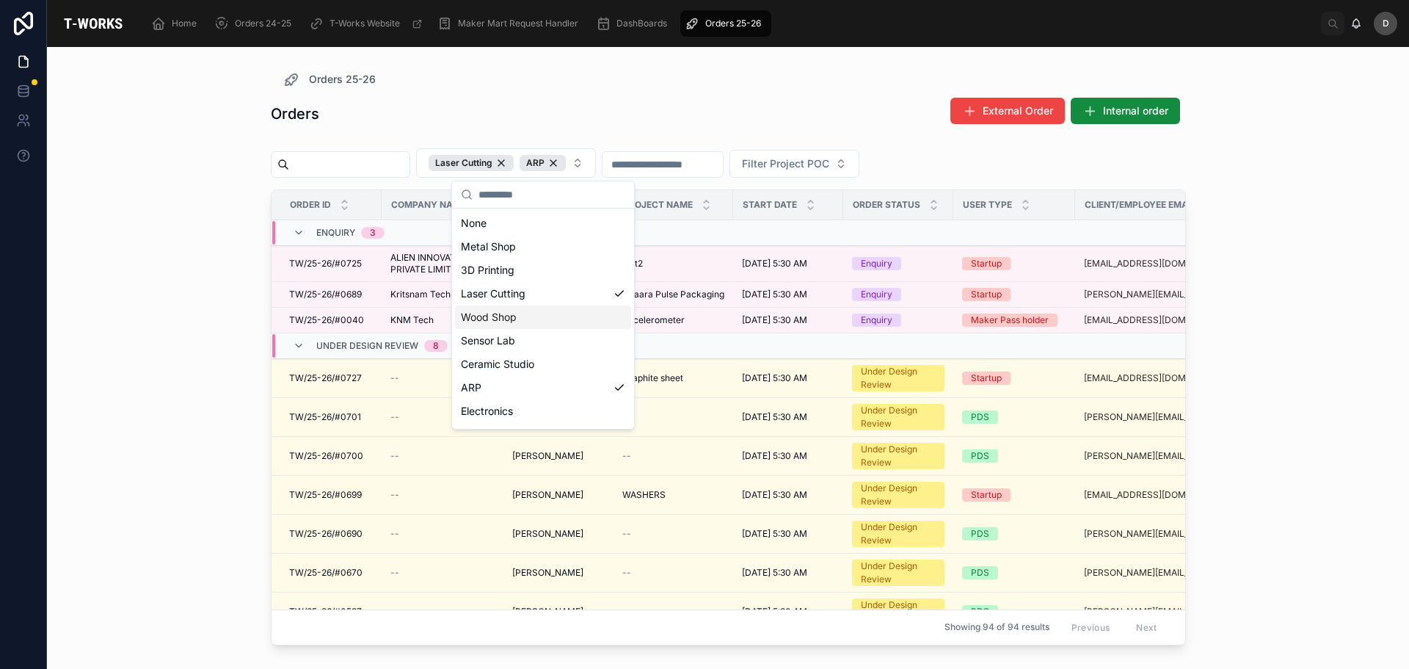
click at [656, 104] on div "Orders External Order Internal order" at bounding box center [728, 114] width 915 height 34
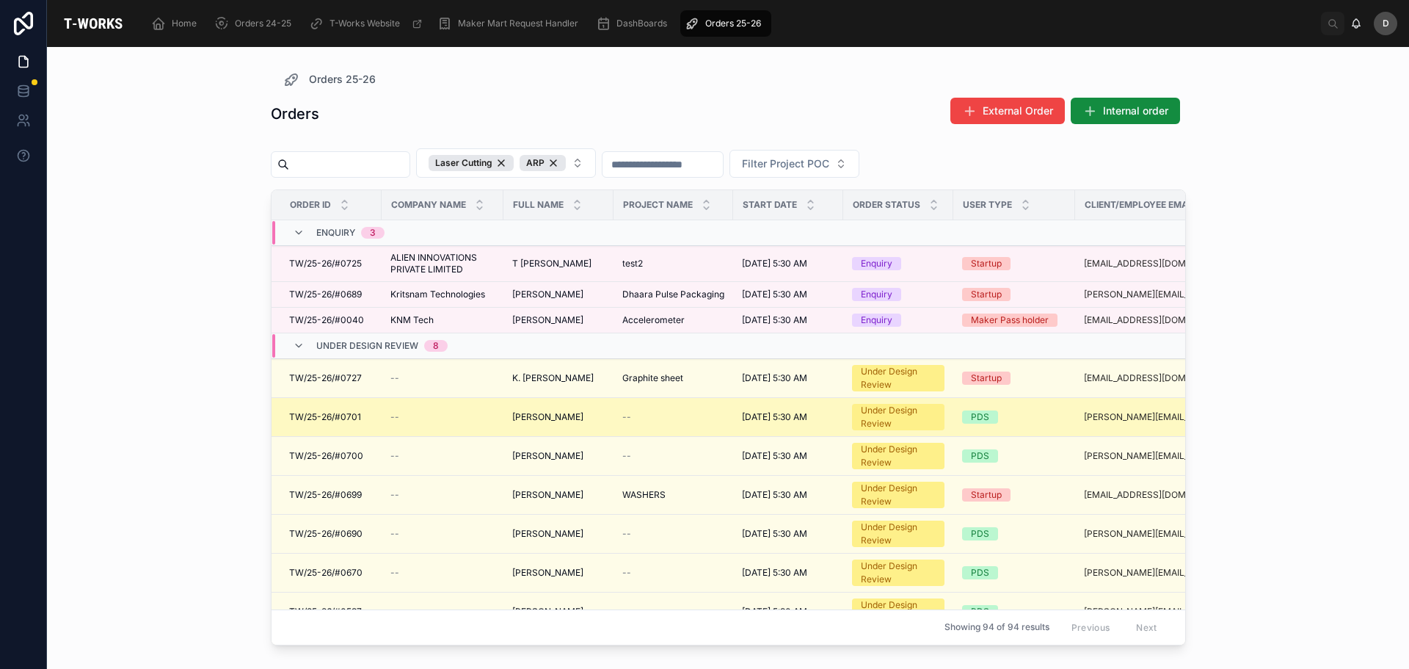
click at [550, 418] on span "[PERSON_NAME]" at bounding box center [547, 417] width 71 height 12
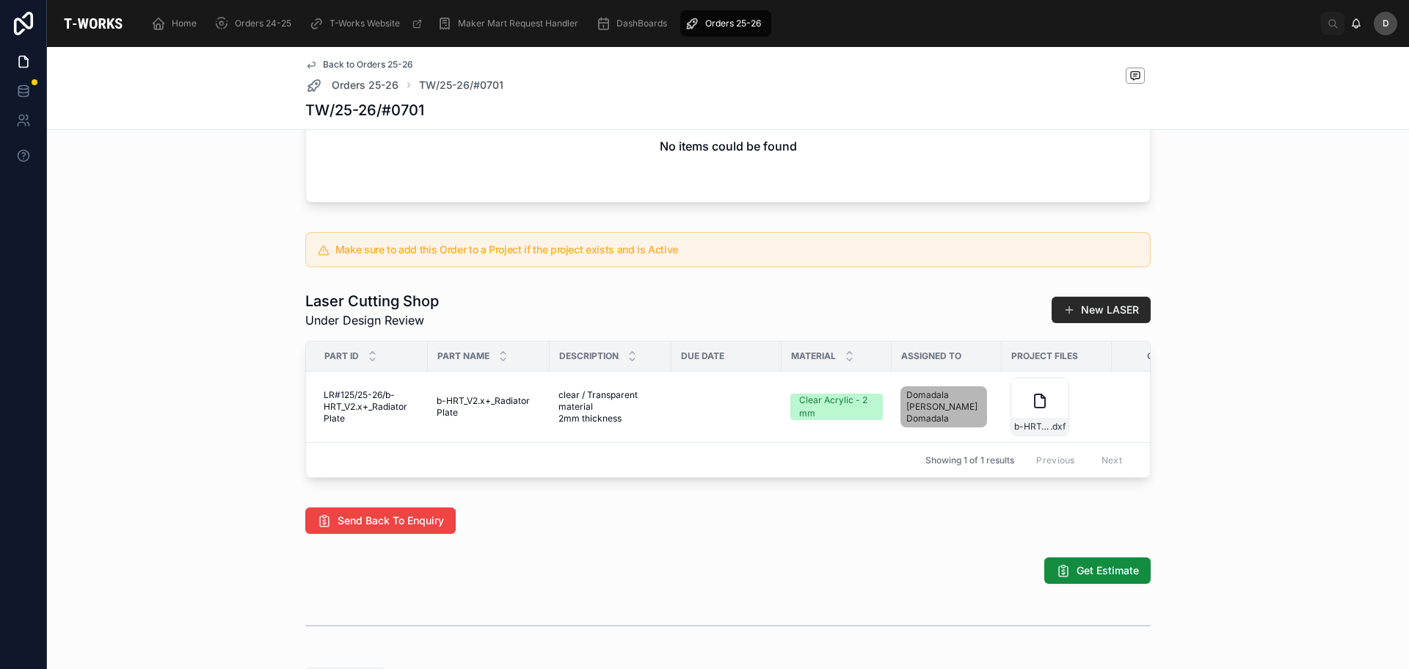
scroll to position [514, 0]
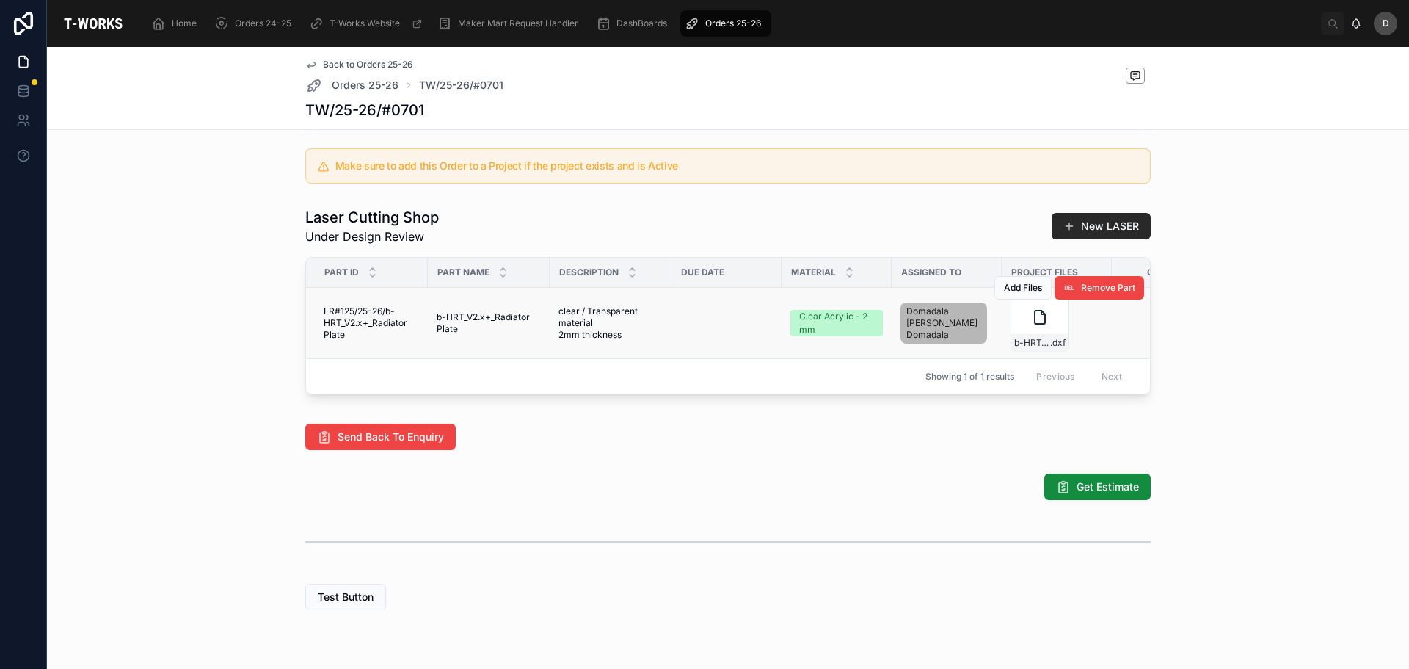
click at [1022, 323] on div "Add Files Remove Part" at bounding box center [1069, 287] width 150 height 70
click at [1023, 336] on div "b-HRT_V2.x_Radiator-Plate .dxf" at bounding box center [1040, 323] width 59 height 59
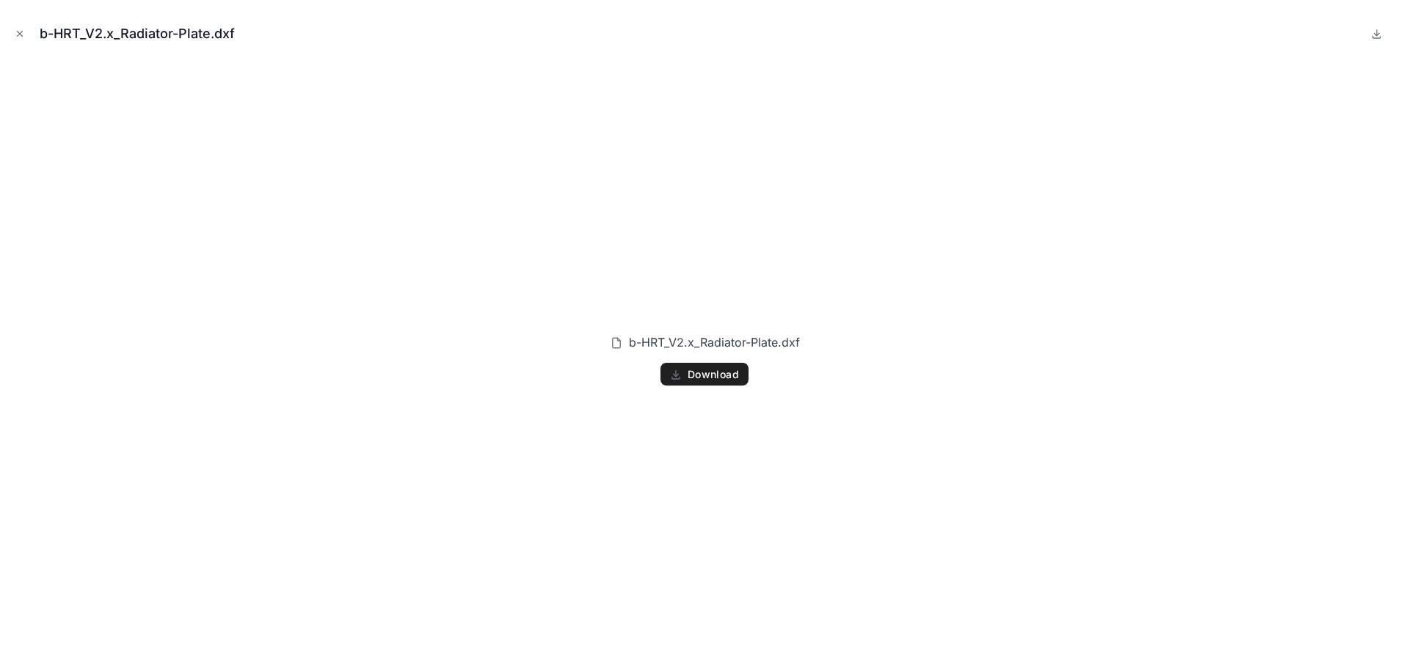
click at [699, 369] on span "Download" at bounding box center [713, 374] width 51 height 13
click at [17, 46] on div "b-HRT_V2.x_Radiator-Plate.dxf" at bounding box center [705, 34] width 1386 height 44
click at [20, 36] on icon "Close modal" at bounding box center [20, 34] width 10 height 10
